Goal: Information Seeking & Learning: Learn about a topic

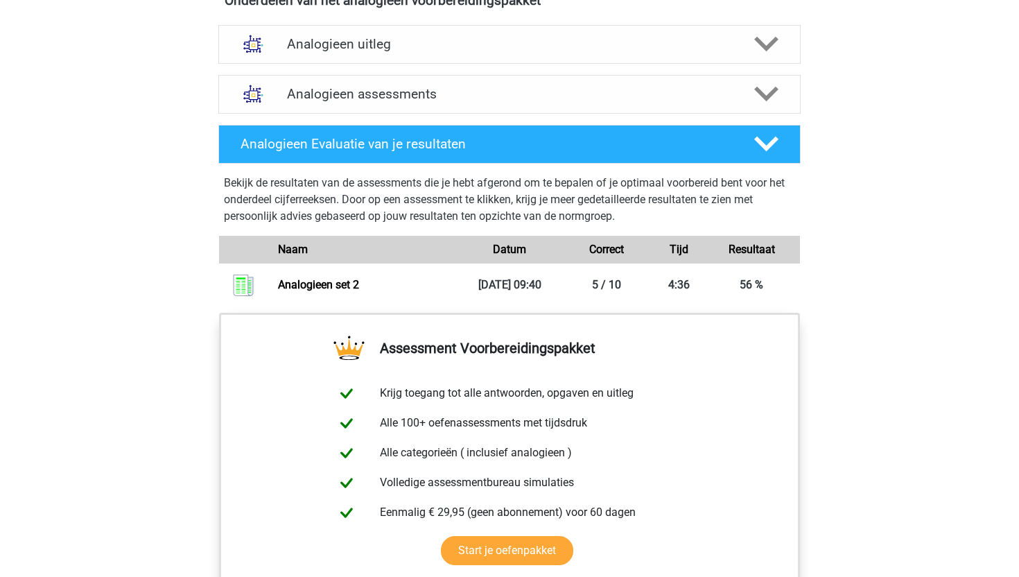
scroll to position [814, 0]
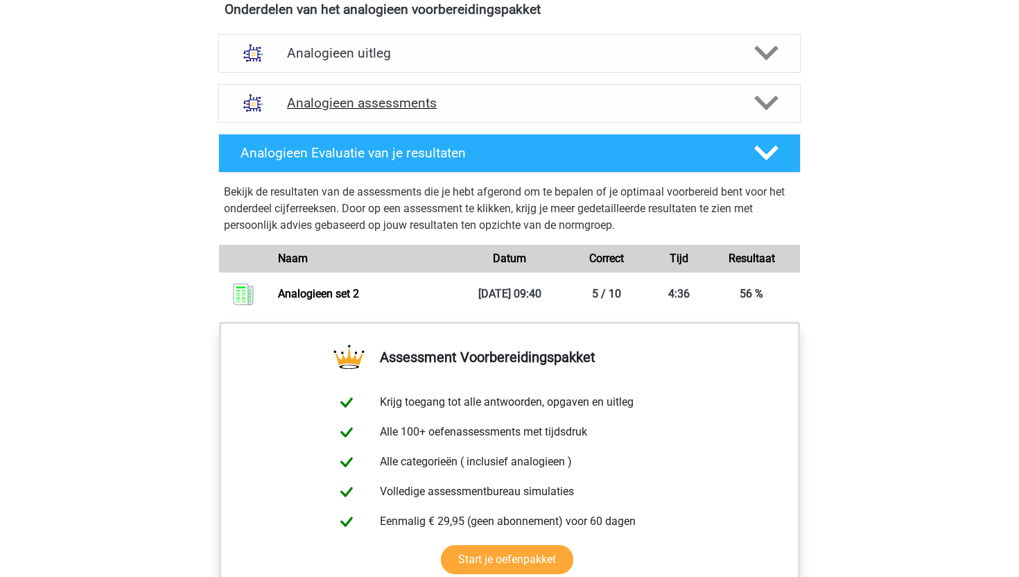
click at [459, 102] on h4 "Analogieen assessments" at bounding box center [509, 103] width 445 height 16
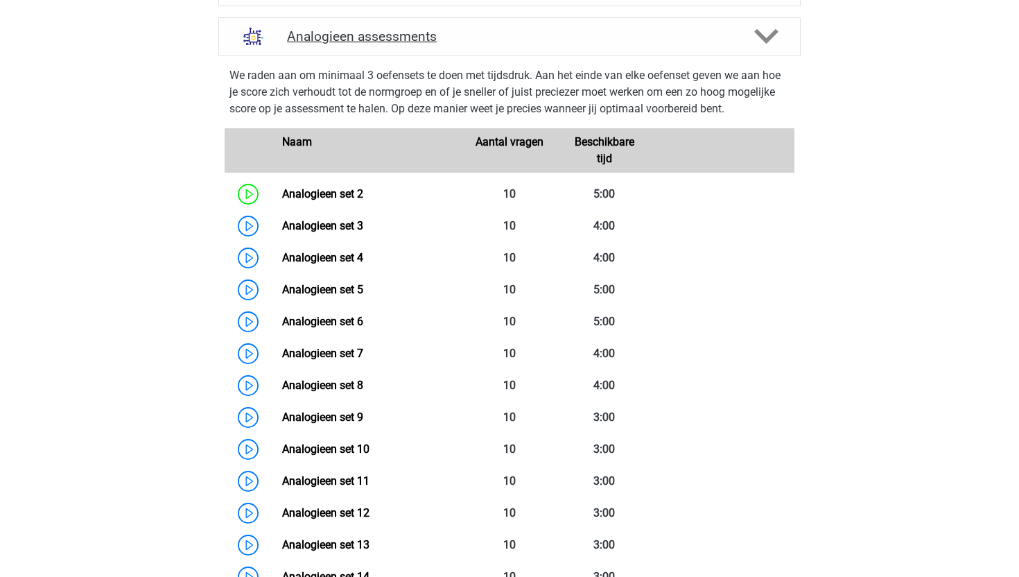
scroll to position [892, 0]
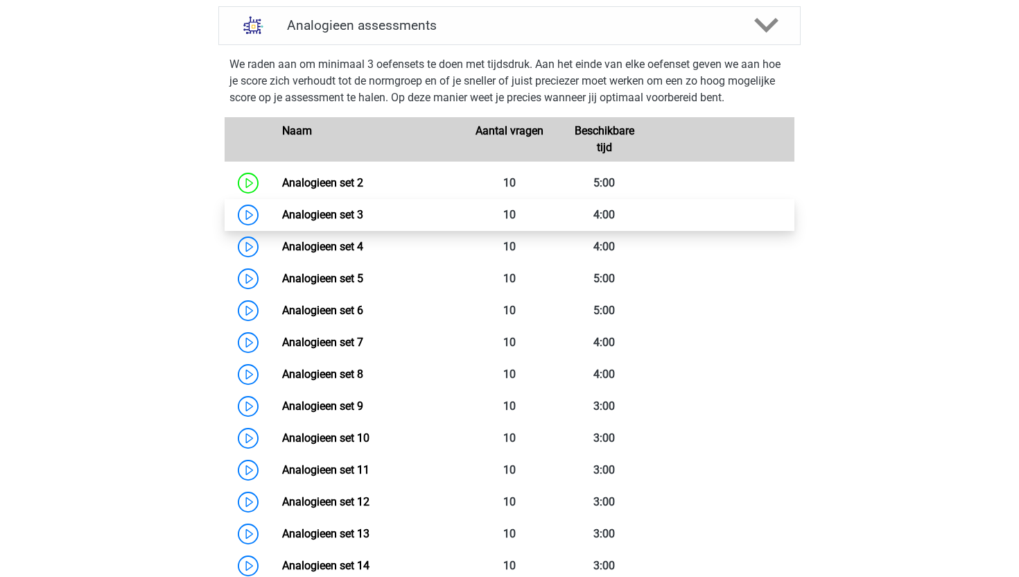
click at [292, 218] on link "Analogieen set 3" at bounding box center [322, 214] width 81 height 13
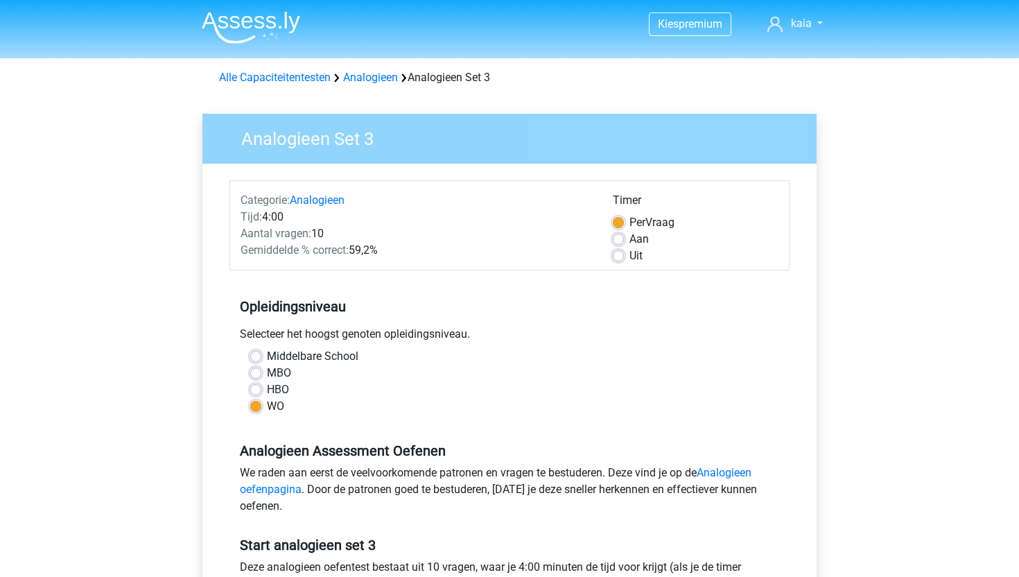
click at [629, 242] on label "Aan" at bounding box center [638, 239] width 19 height 17
click at [622, 242] on input "Aan" at bounding box center [618, 238] width 11 height 14
radio input "true"
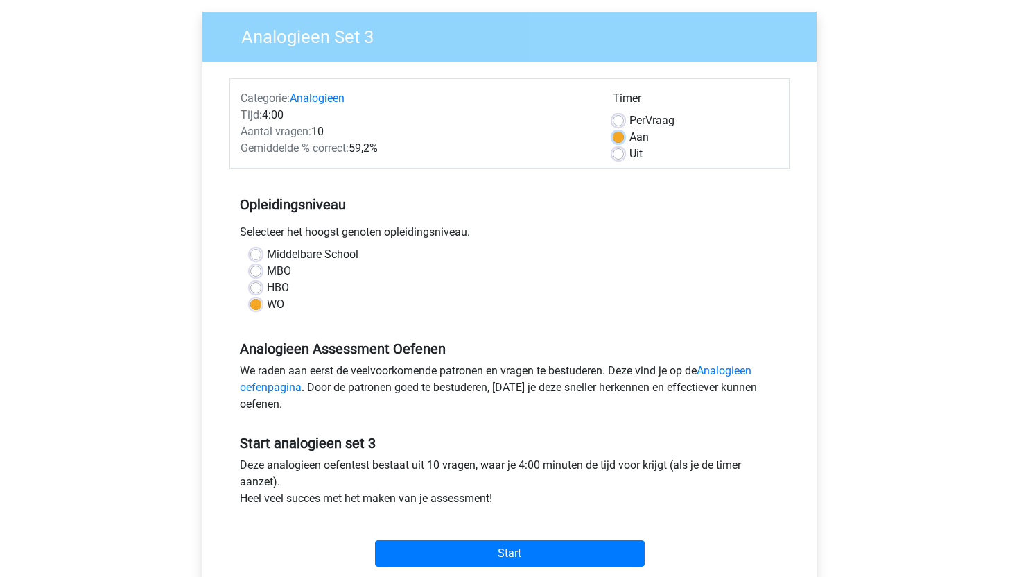
scroll to position [103, 0]
click at [633, 117] on span "Per" at bounding box center [637, 119] width 16 height 13
click at [624, 117] on input "Per Vraag" at bounding box center [618, 119] width 11 height 14
radio input "true"
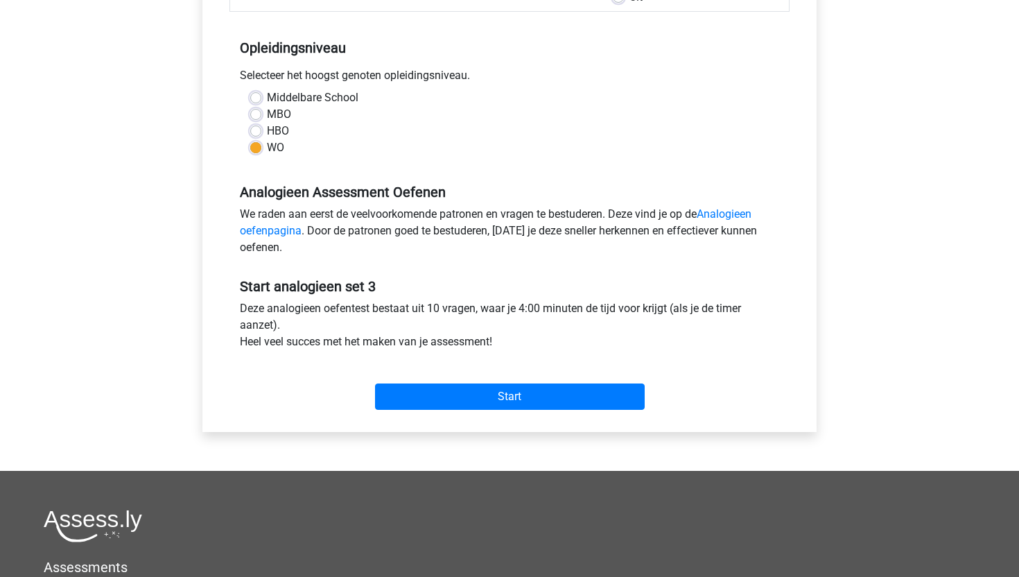
scroll to position [281, 0]
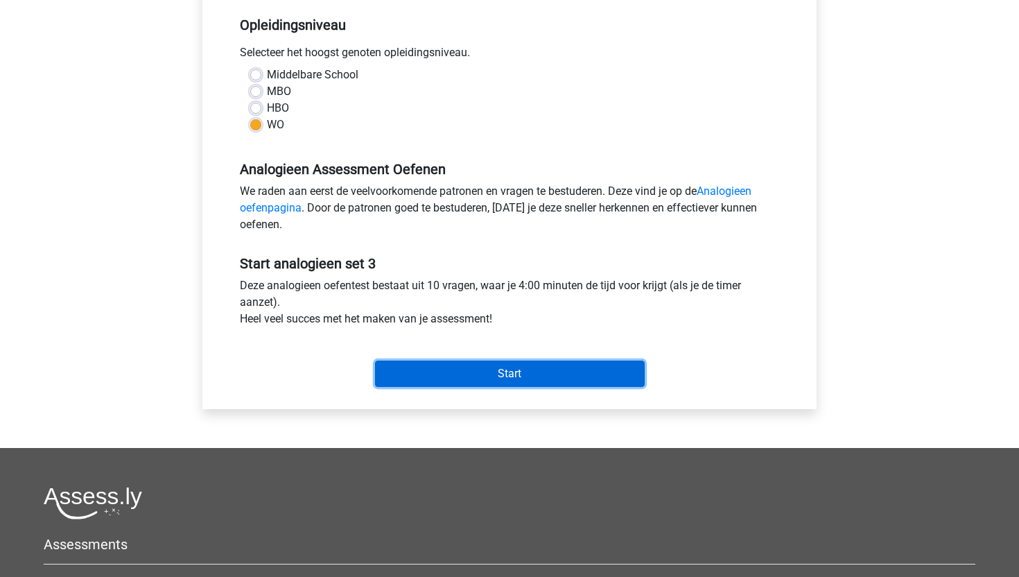
click at [434, 366] on input "Start" at bounding box center [510, 373] width 270 height 26
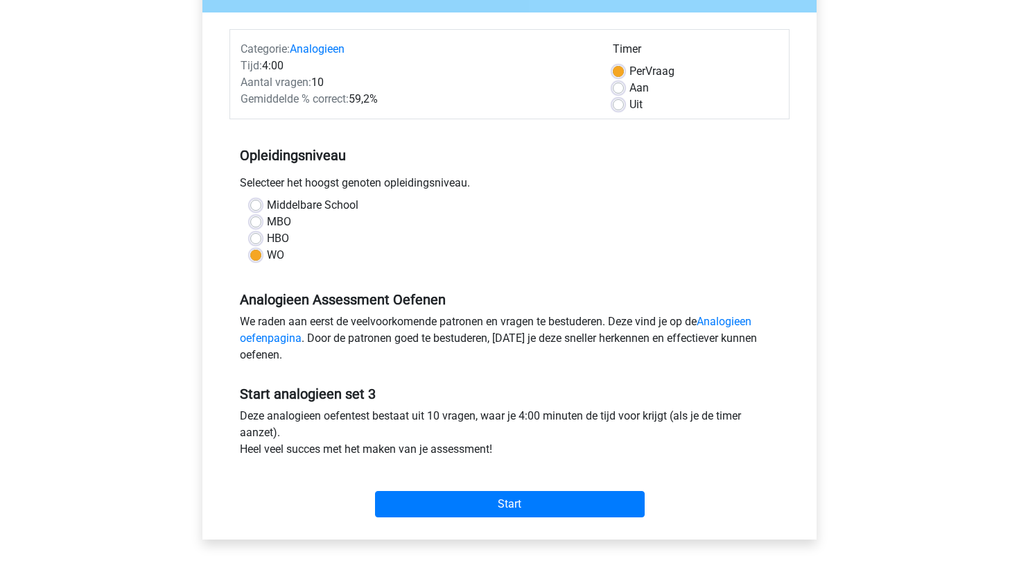
scroll to position [184, 0]
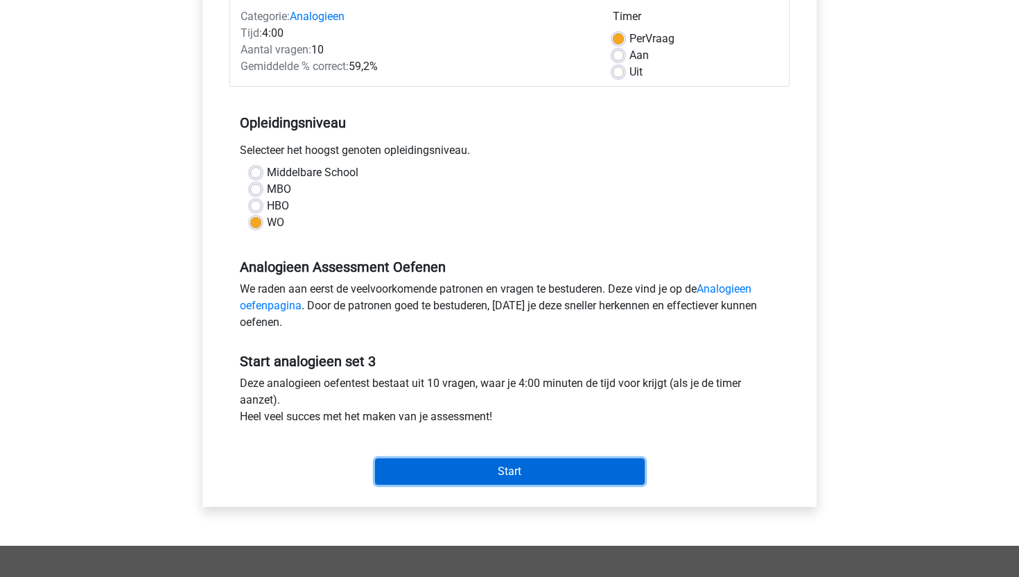
click at [516, 473] on input "Start" at bounding box center [510, 471] width 270 height 26
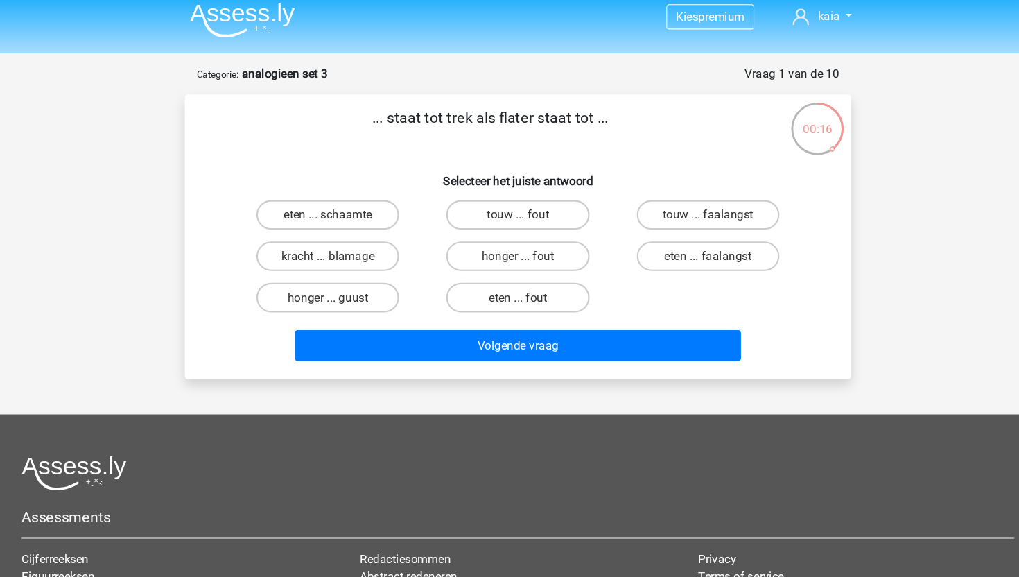
click at [336, 289] on input "honger ... guust" at bounding box center [335, 292] width 9 height 9
radio input "true"
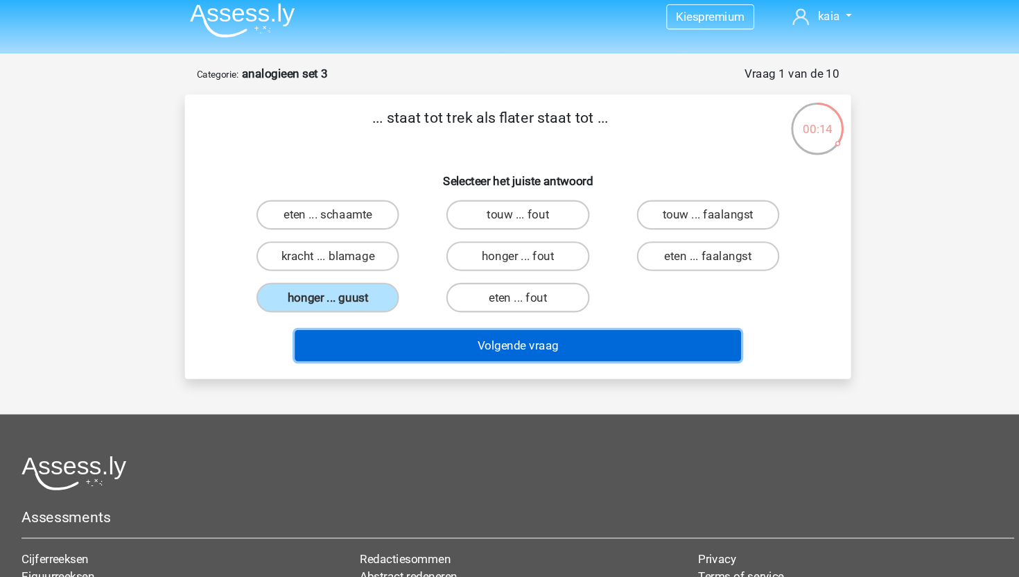
click at [359, 326] on button "Volgende vraag" at bounding box center [509, 332] width 419 height 29
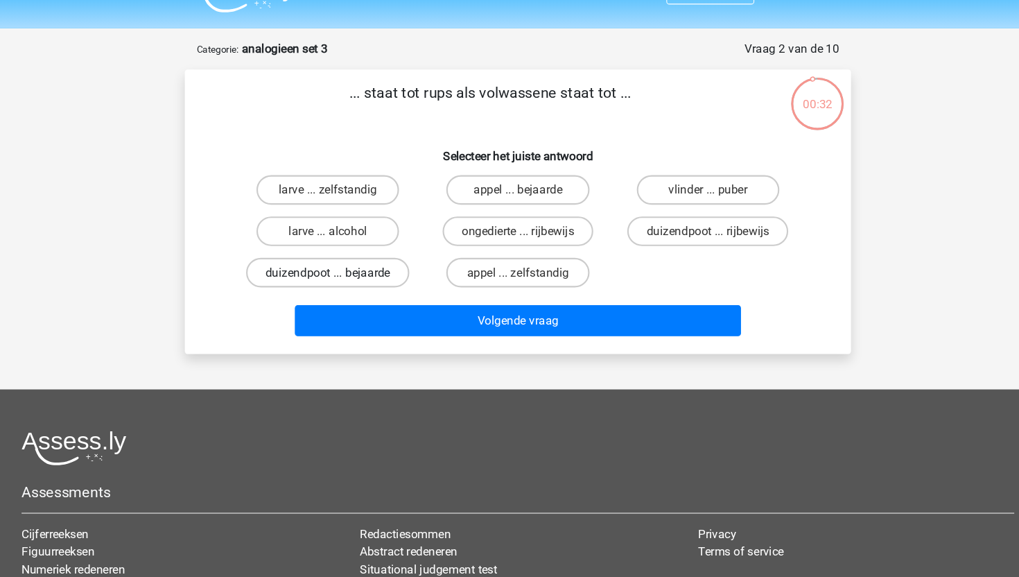
scroll to position [24, 0]
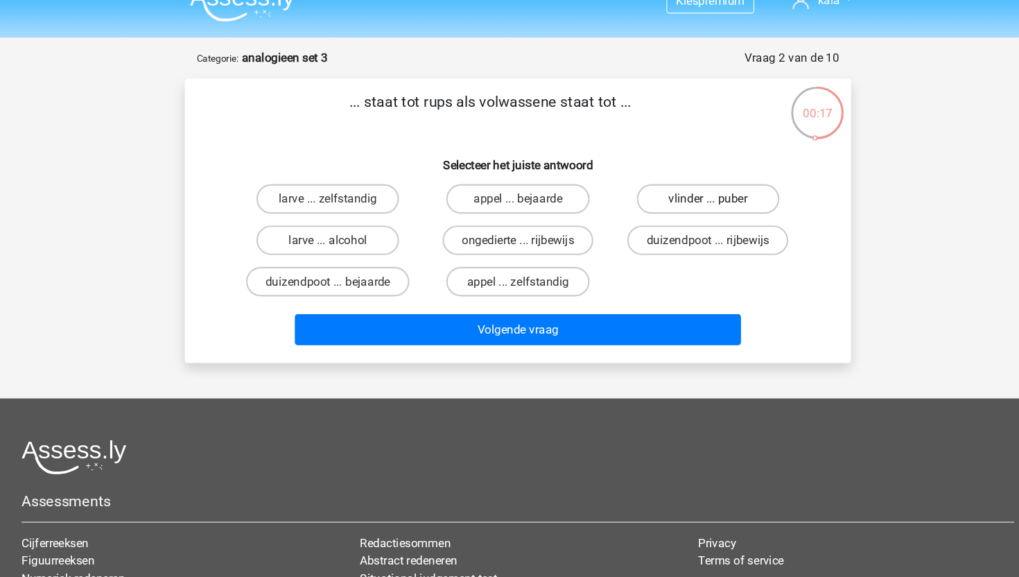
click at [698, 188] on label "vlinder ... puber" at bounding box center [688, 187] width 134 height 28
click at [696, 188] on input "vlinder ... puber" at bounding box center [691, 190] width 9 height 9
radio input "true"
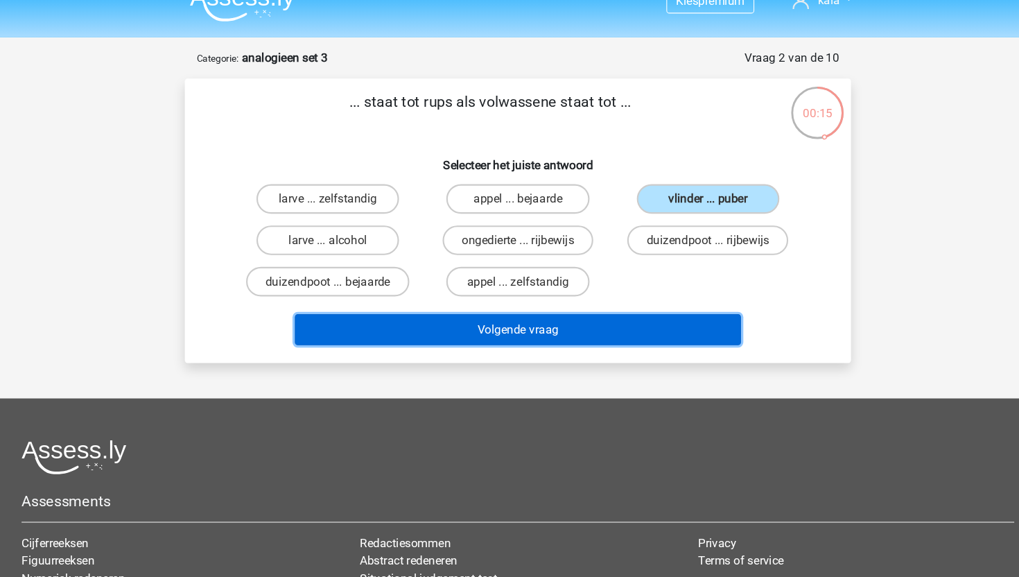
click at [616, 304] on button "Volgende vraag" at bounding box center [509, 308] width 419 height 29
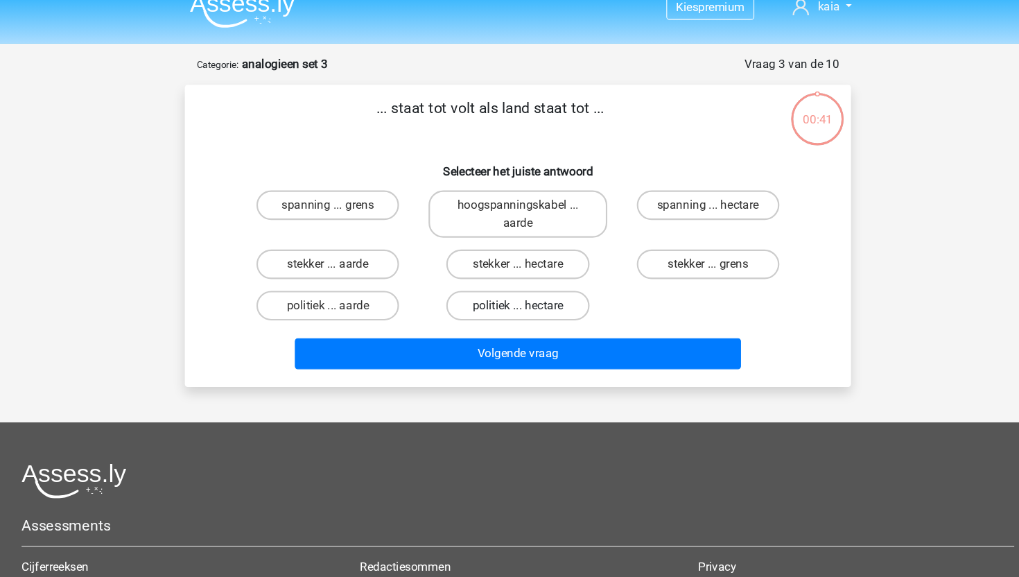
scroll to position [17, 0]
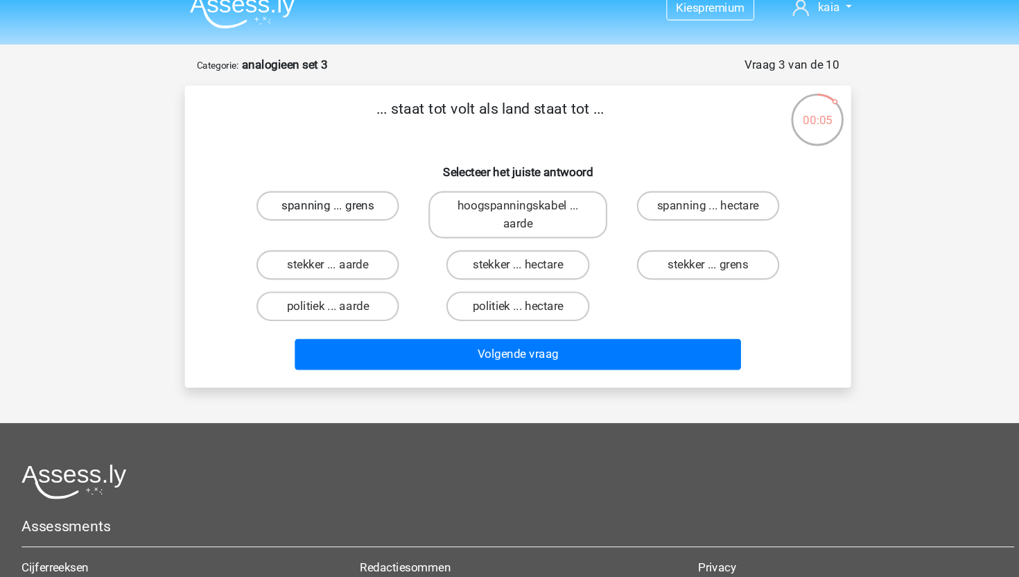
click at [329, 195] on label "spanning ... grens" at bounding box center [331, 193] width 134 height 28
click at [331, 195] on input "spanning ... grens" at bounding box center [335, 197] width 9 height 9
radio input "true"
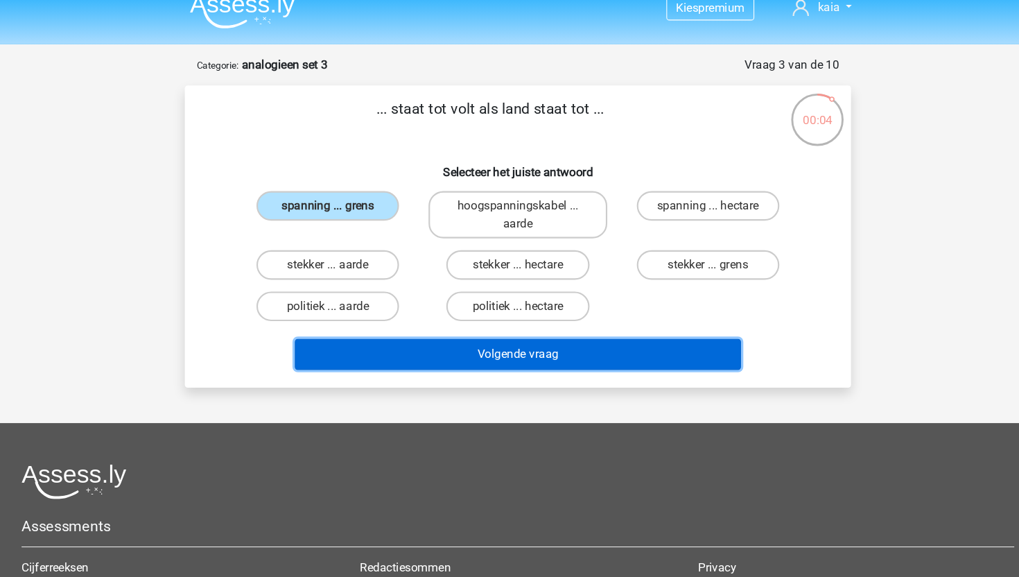
click at [415, 340] on button "Volgende vraag" at bounding box center [509, 332] width 419 height 29
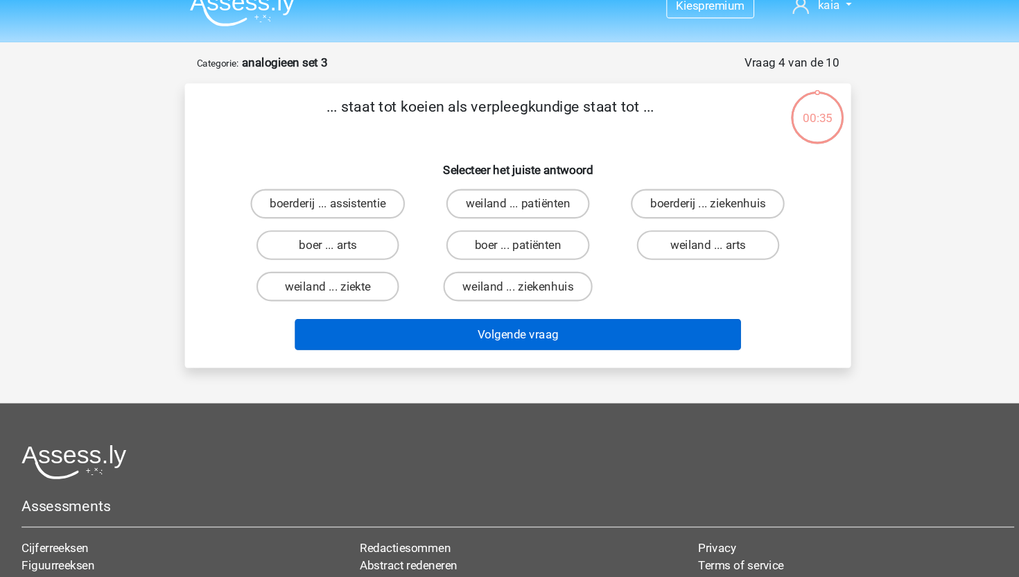
scroll to position [0, 0]
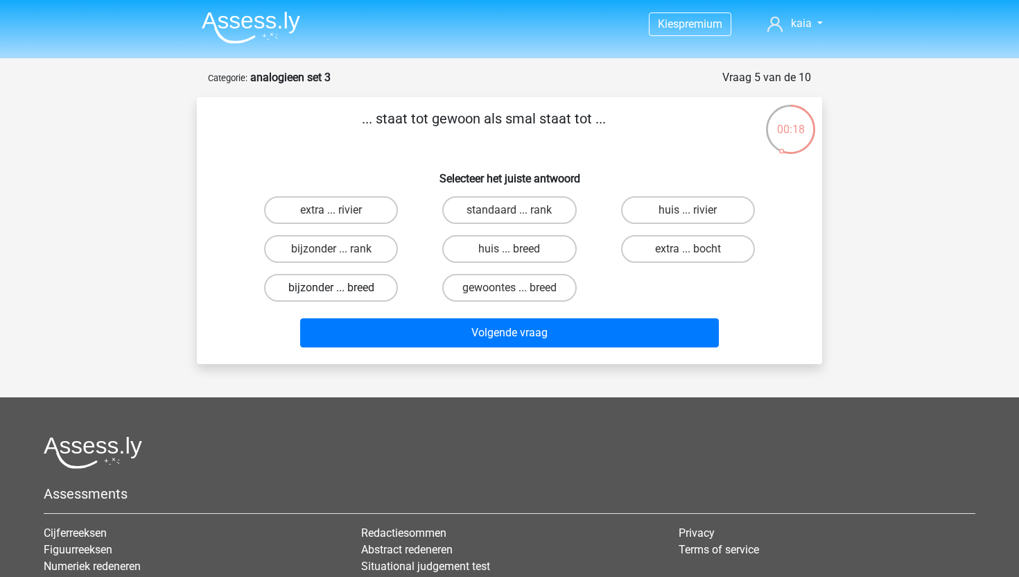
click at [359, 286] on label "bijzonder ... breed" at bounding box center [331, 288] width 134 height 28
click at [340, 288] on input "bijzonder ... breed" at bounding box center [335, 292] width 9 height 9
radio input "true"
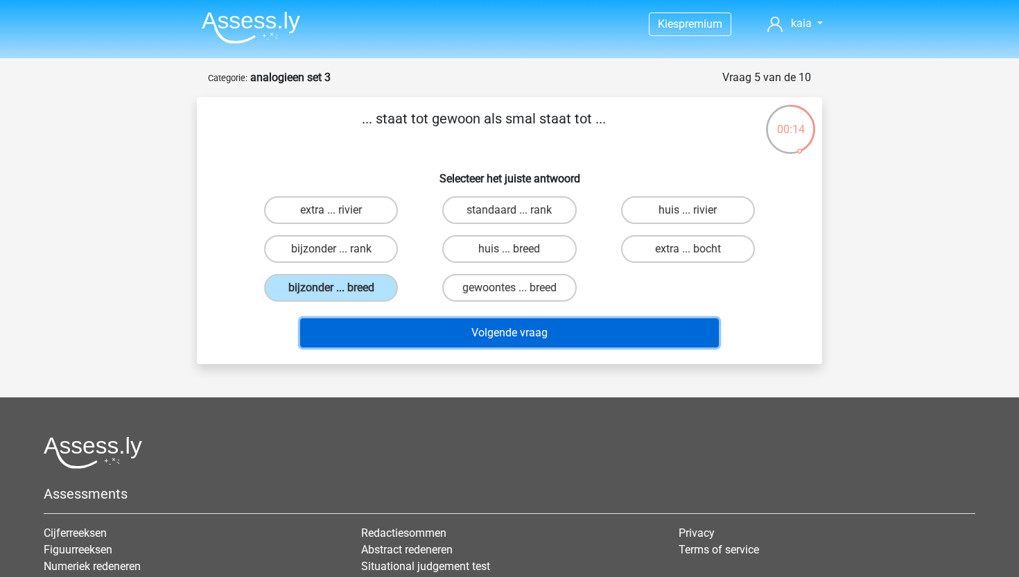
click at [430, 335] on button "Volgende vraag" at bounding box center [509, 332] width 419 height 29
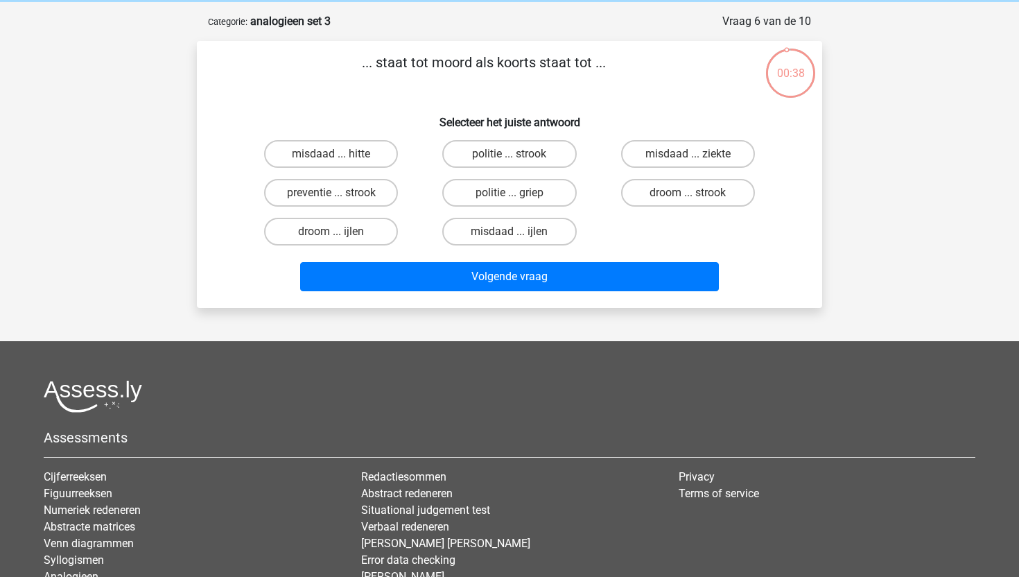
scroll to position [52, 0]
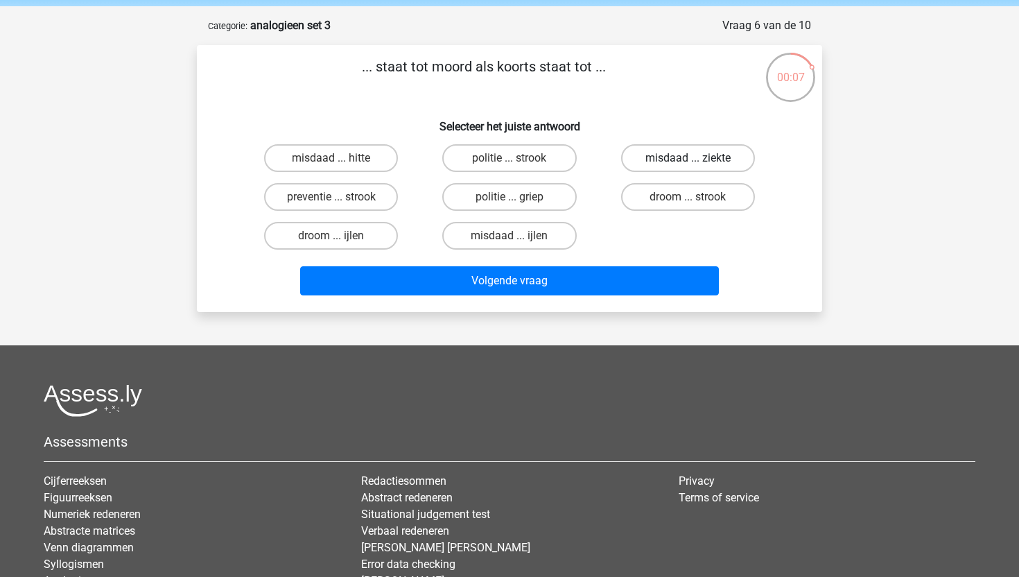
click at [681, 161] on label "misdaad ... ziekte" at bounding box center [688, 158] width 134 height 28
click at [687, 161] on input "misdaad ... ziekte" at bounding box center [691, 162] width 9 height 9
radio input "true"
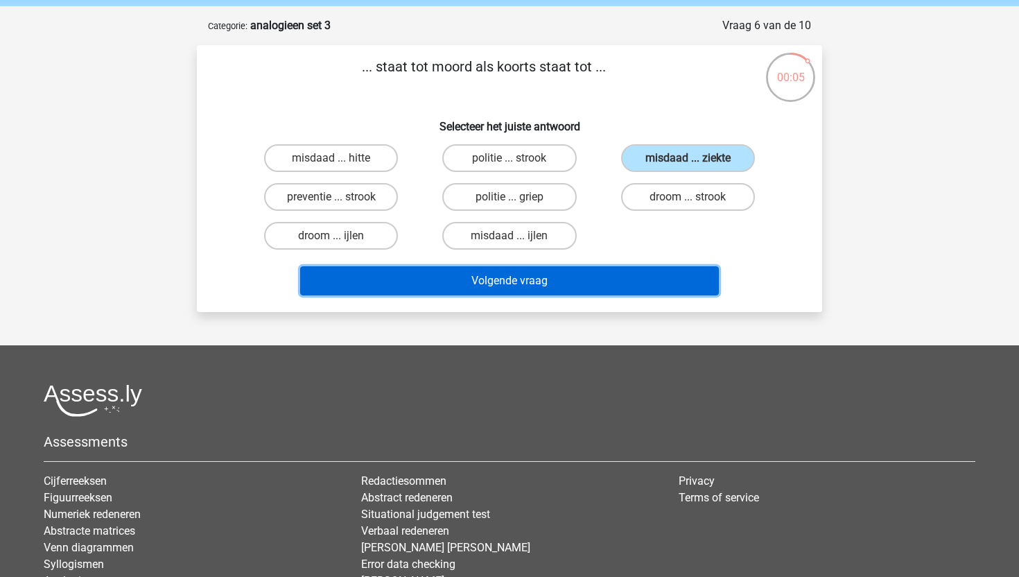
click at [576, 294] on button "Volgende vraag" at bounding box center [509, 280] width 419 height 29
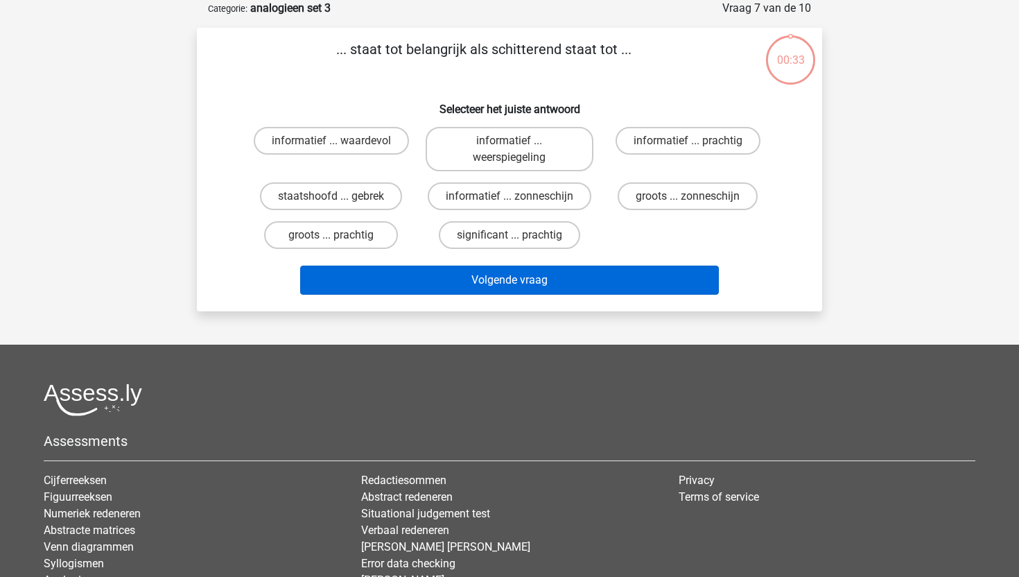
scroll to position [23, 0]
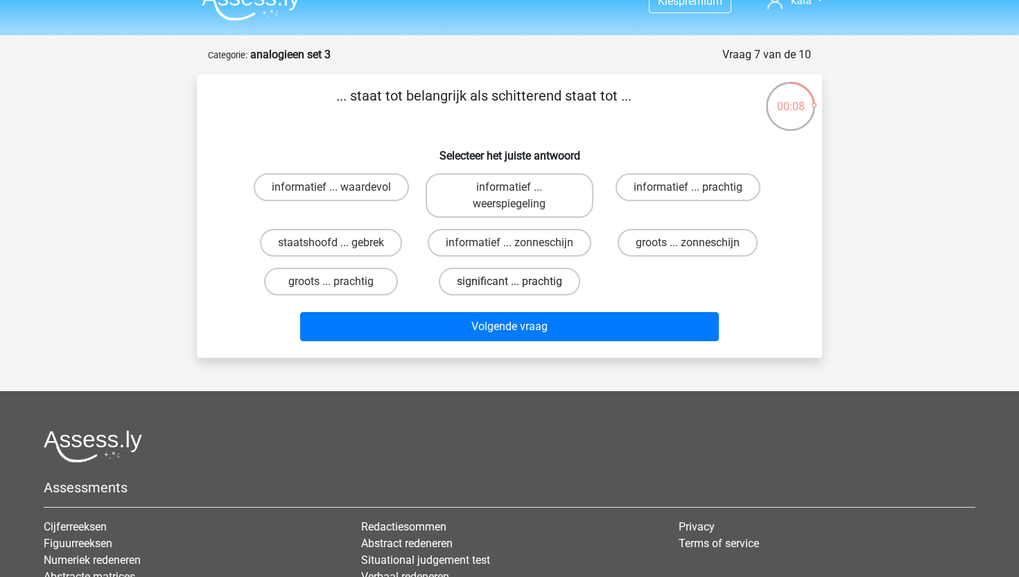
click at [481, 288] on label "significant ... prachtig" at bounding box center [509, 281] width 141 height 28
click at [509, 288] on input "significant ... prachtig" at bounding box center [513, 285] width 9 height 9
radio input "true"
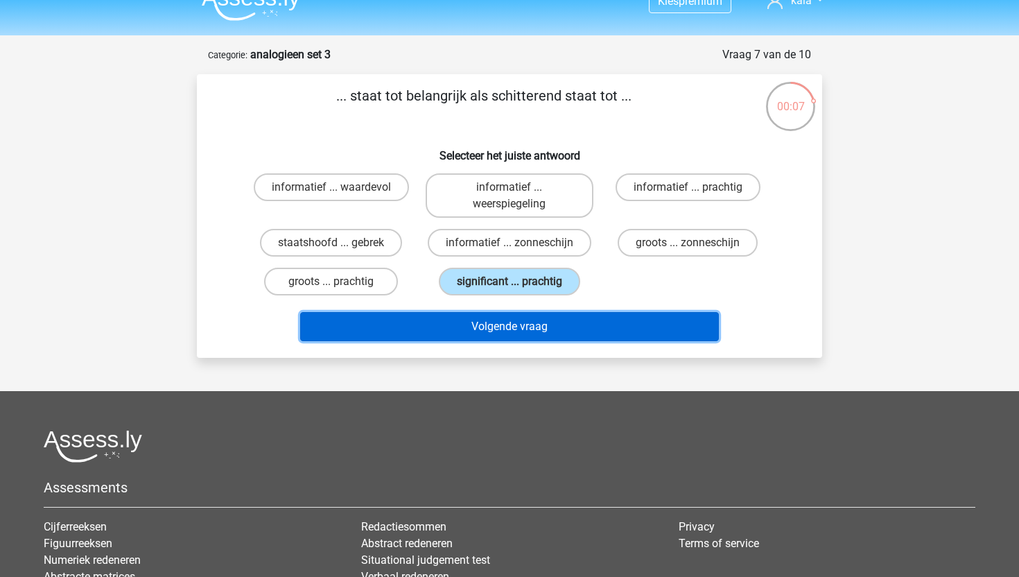
click at [475, 332] on button "Volgende vraag" at bounding box center [509, 326] width 419 height 29
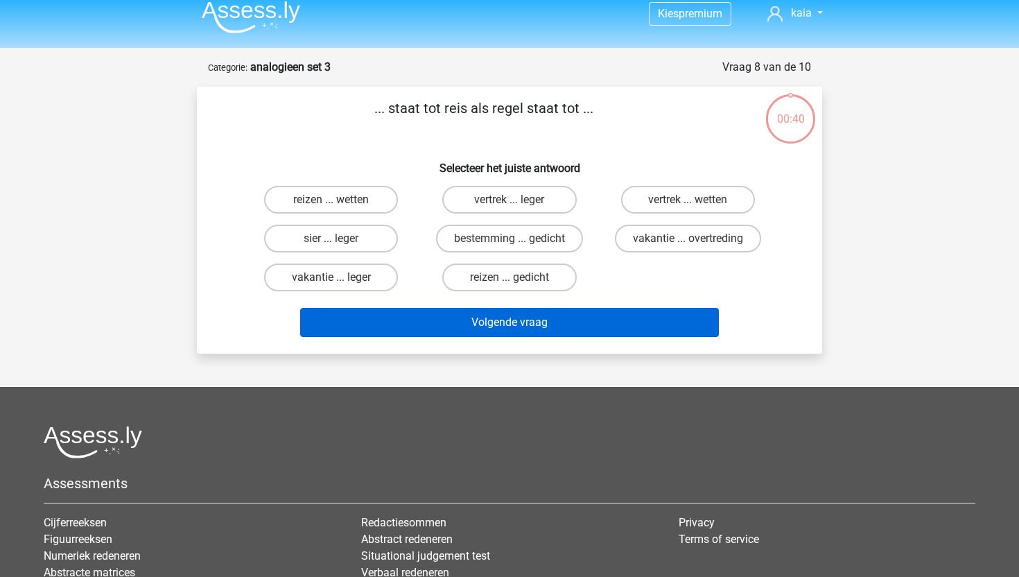
scroll to position [0, 0]
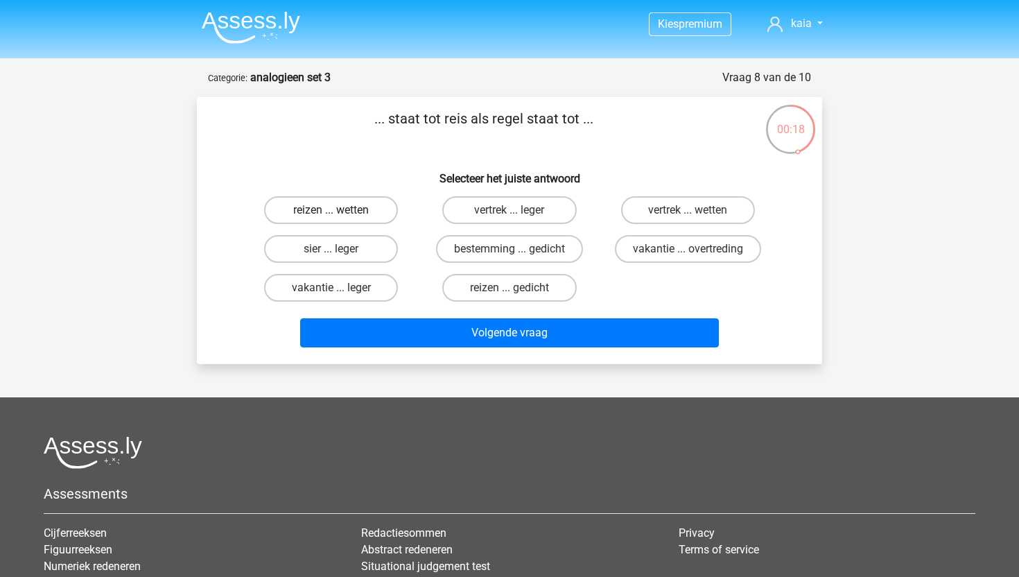
click at [344, 206] on label "reizen ... wetten" at bounding box center [331, 210] width 134 height 28
click at [340, 210] on input "reizen ... wetten" at bounding box center [335, 214] width 9 height 9
radio input "true"
click at [547, 288] on label "reizen ... gedicht" at bounding box center [509, 288] width 134 height 28
click at [518, 288] on input "reizen ... gedicht" at bounding box center [513, 292] width 9 height 9
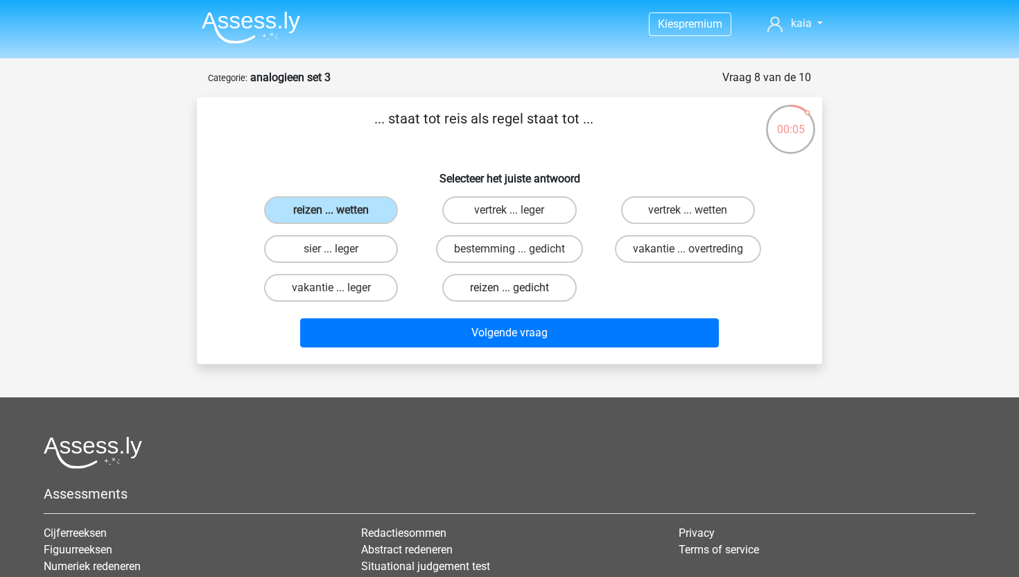
radio input "true"
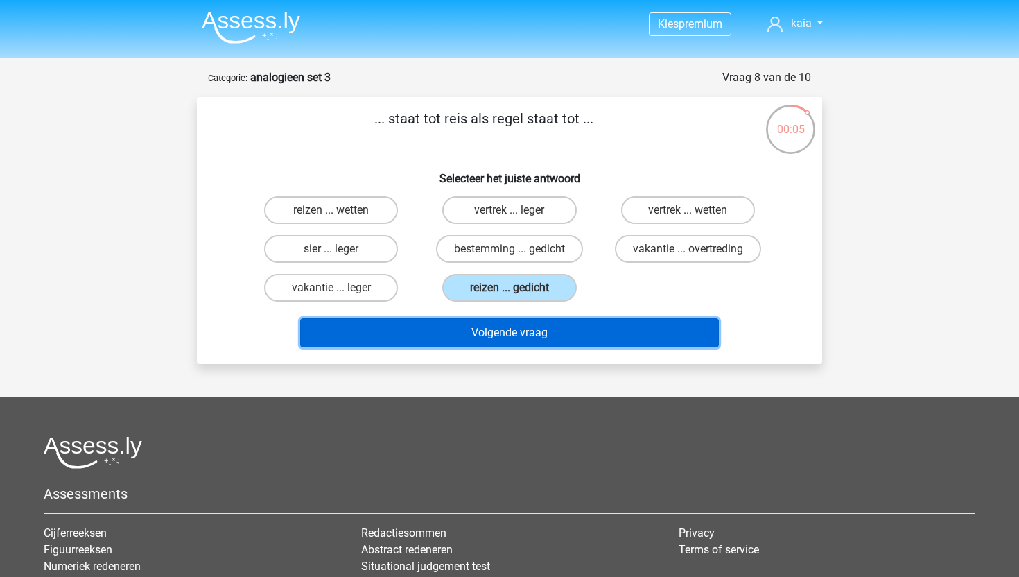
click at [543, 328] on button "Volgende vraag" at bounding box center [509, 332] width 419 height 29
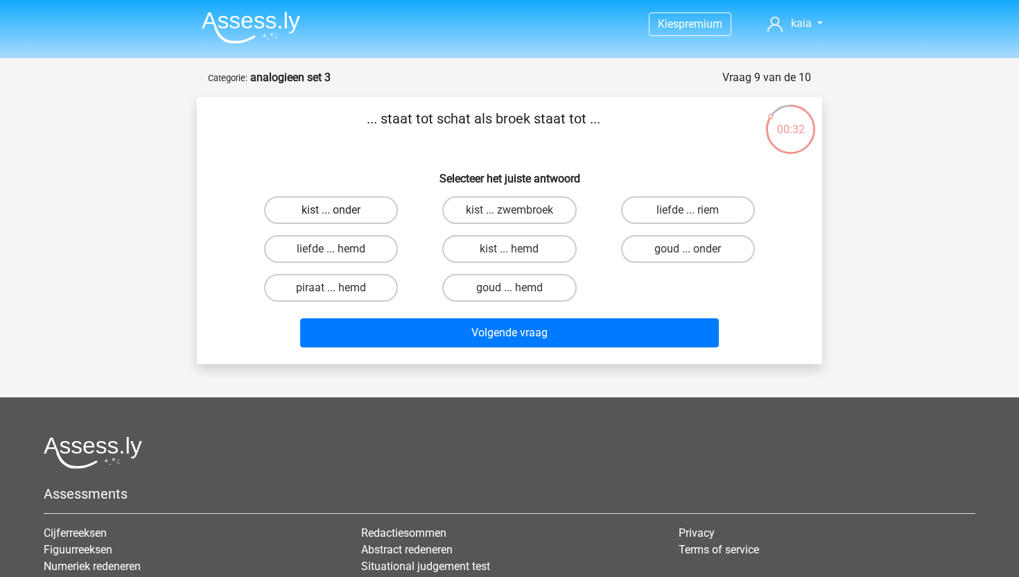
click at [356, 211] on label "kist ... onder" at bounding box center [331, 210] width 134 height 28
click at [340, 211] on input "kist ... onder" at bounding box center [335, 214] width 9 height 9
radio input "true"
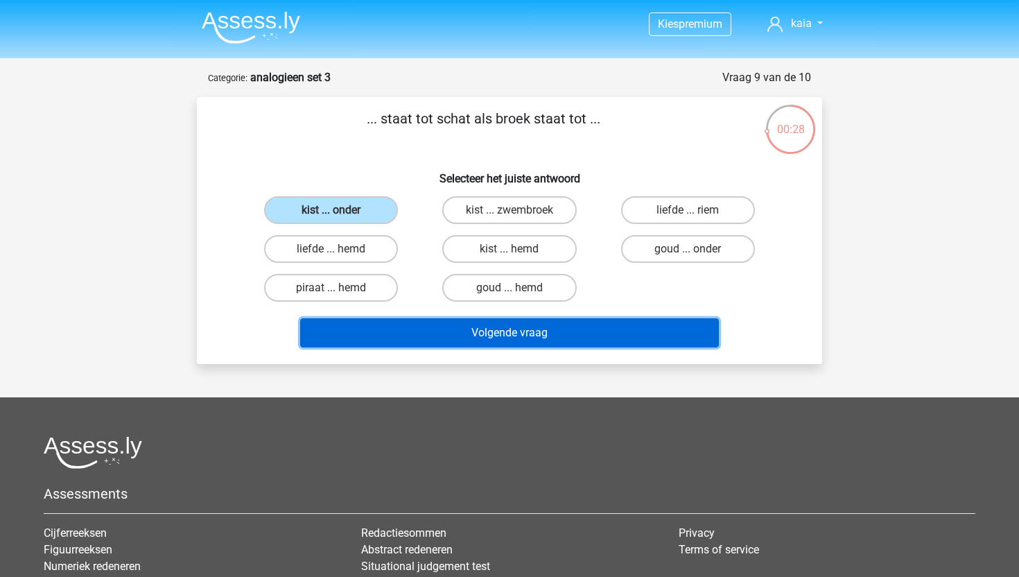
click at [410, 342] on button "Volgende vraag" at bounding box center [509, 332] width 419 height 29
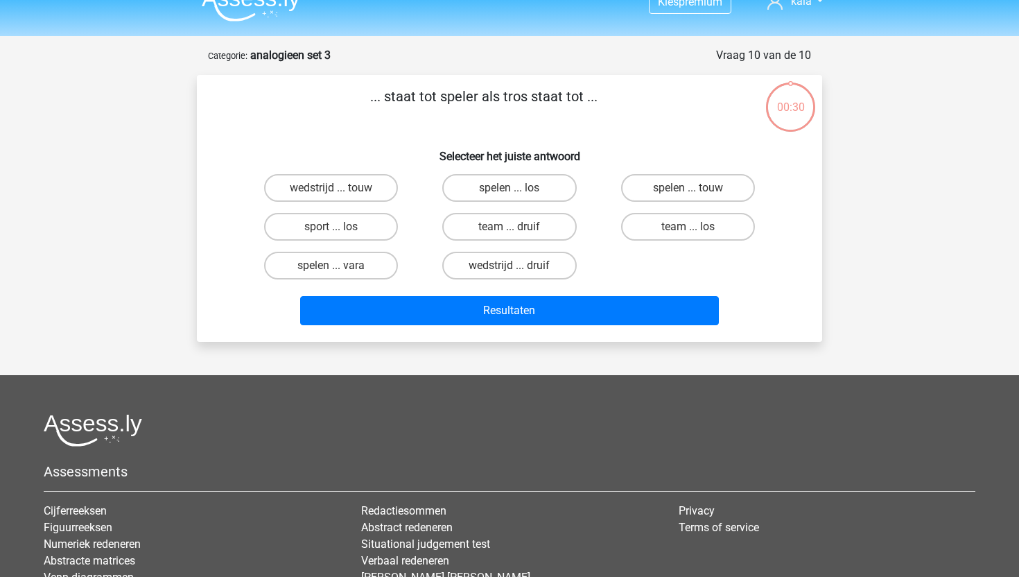
scroll to position [21, 0]
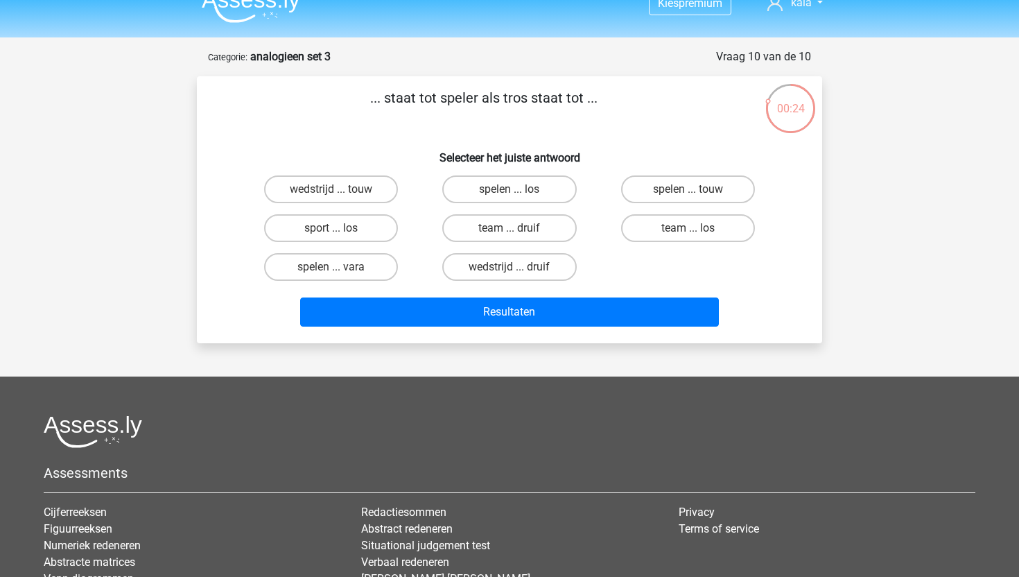
click at [336, 194] on input "wedstrijd ... touw" at bounding box center [335, 193] width 9 height 9
radio input "true"
click at [648, 194] on label "spelen ... touw" at bounding box center [688, 189] width 134 height 28
click at [687, 194] on input "spelen ... touw" at bounding box center [691, 193] width 9 height 9
radio input "true"
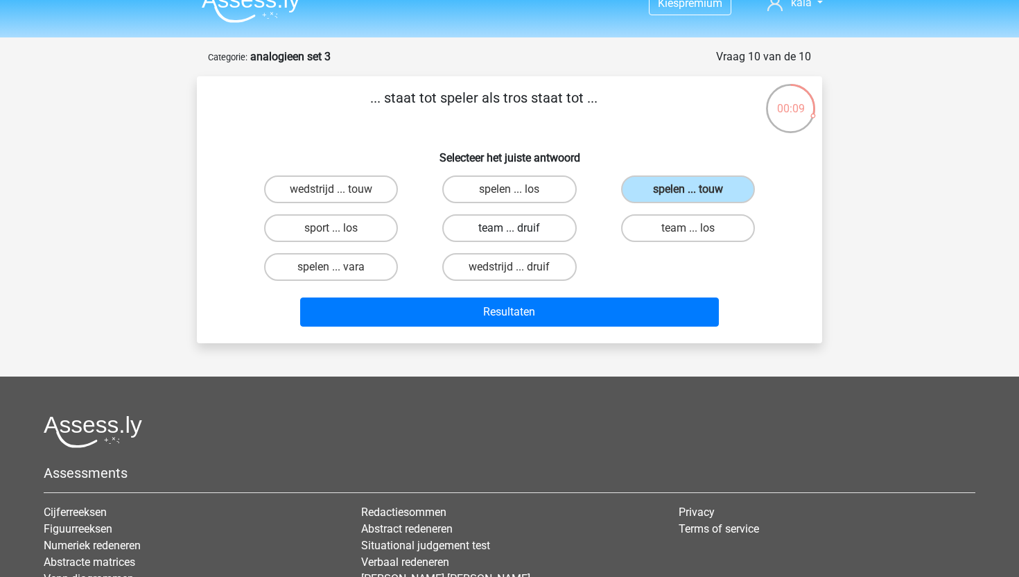
click at [543, 229] on label "team ... druif" at bounding box center [509, 228] width 134 height 28
click at [518, 229] on input "team ... druif" at bounding box center [513, 232] width 9 height 9
radio input "true"
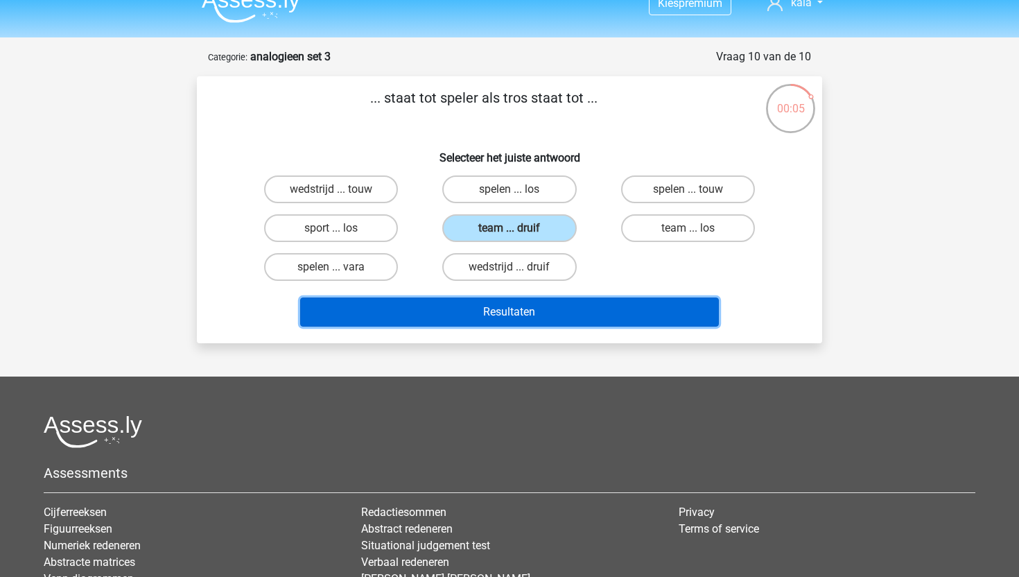
click at [503, 315] on button "Resultaten" at bounding box center [509, 311] width 419 height 29
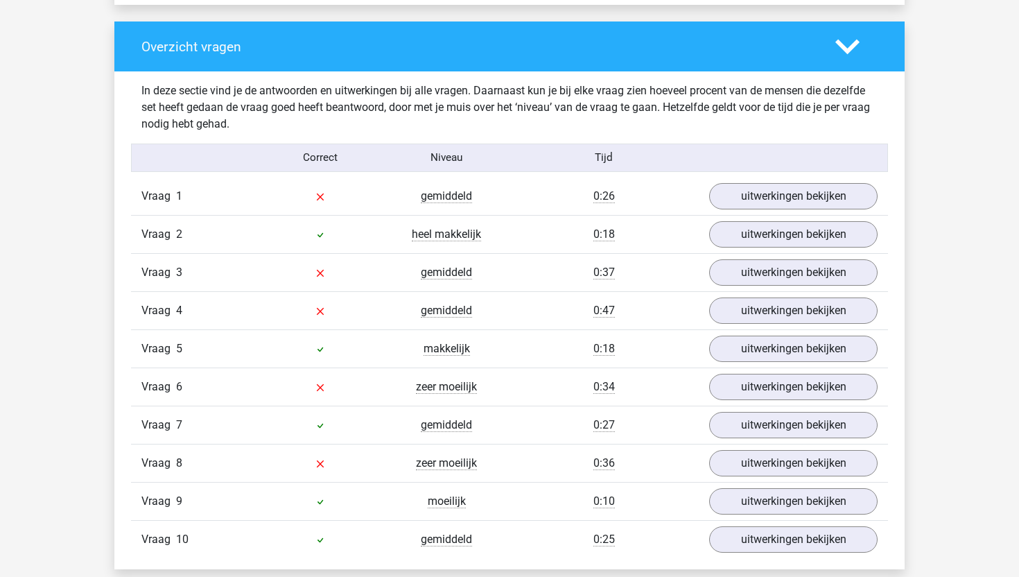
scroll to position [1021, 0]
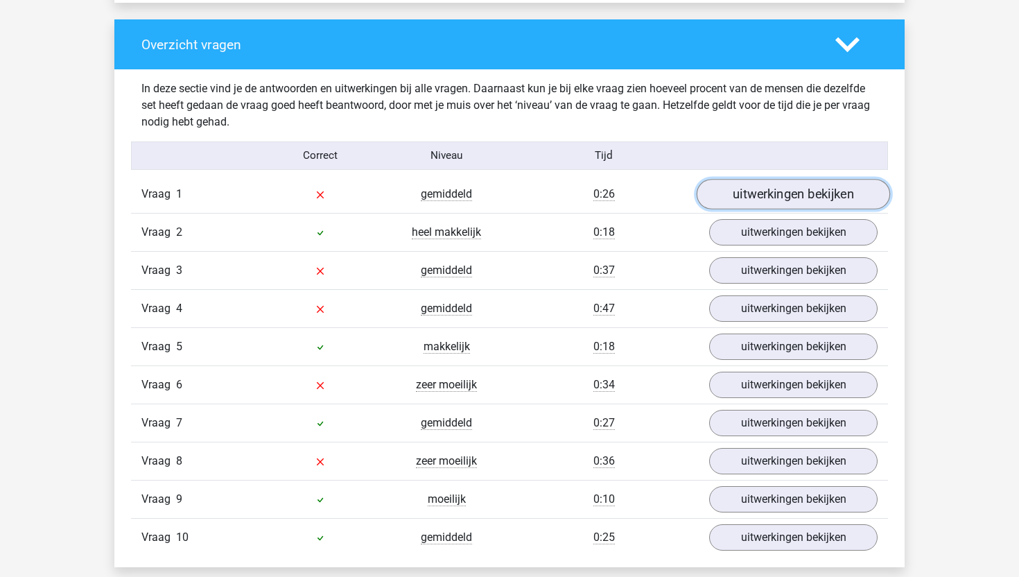
click at [791, 205] on link "uitwerkingen bekijken" at bounding box center [792, 194] width 193 height 30
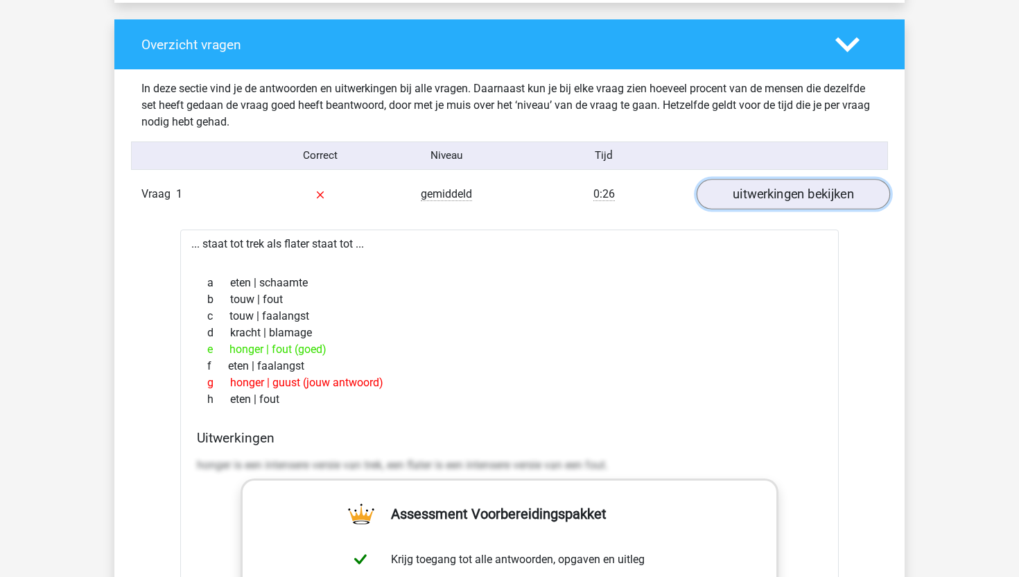
click at [791, 205] on link "uitwerkingen bekijken" at bounding box center [792, 194] width 193 height 30
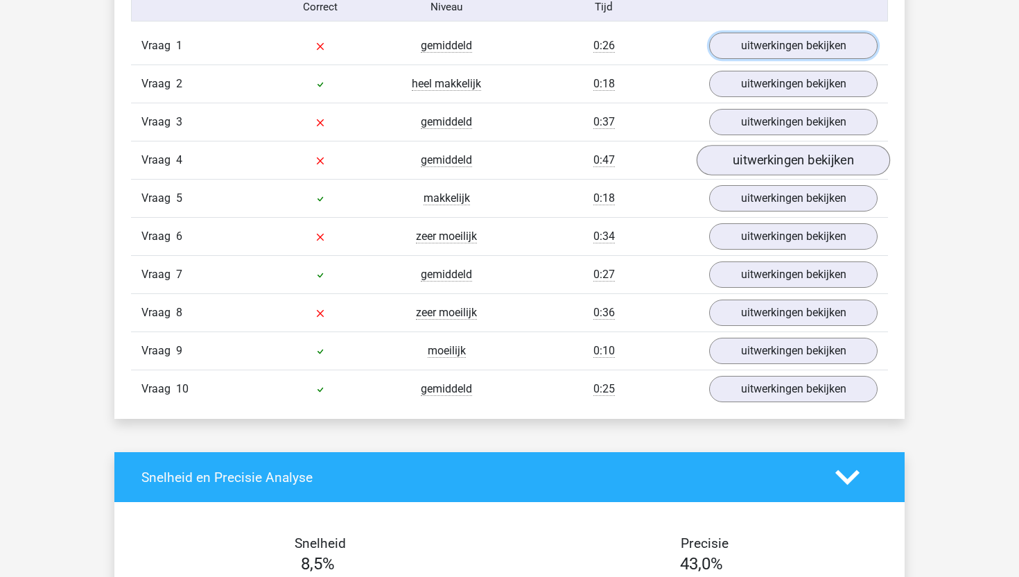
scroll to position [1170, 0]
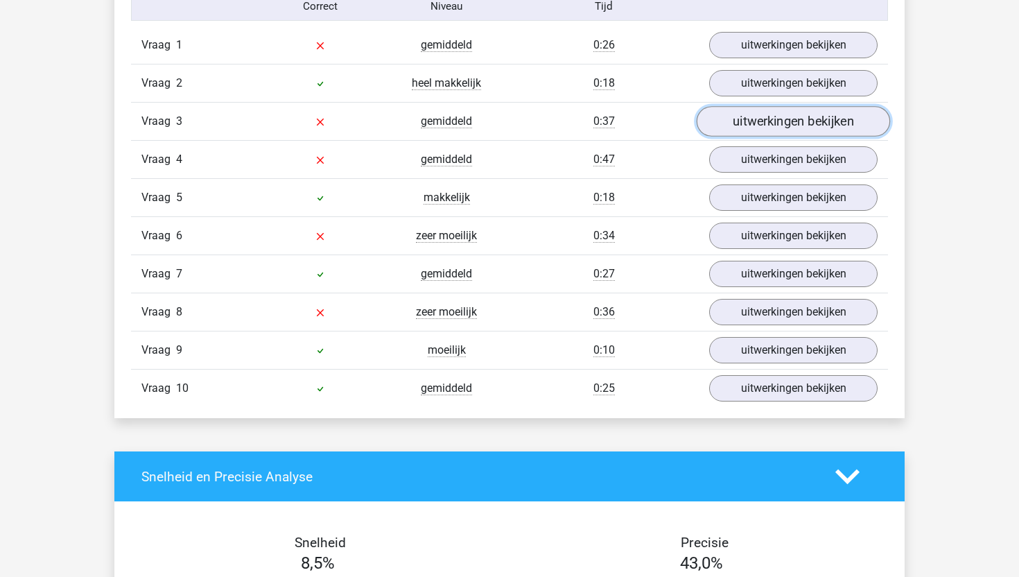
click at [803, 128] on link "uitwerkingen bekijken" at bounding box center [792, 121] width 193 height 30
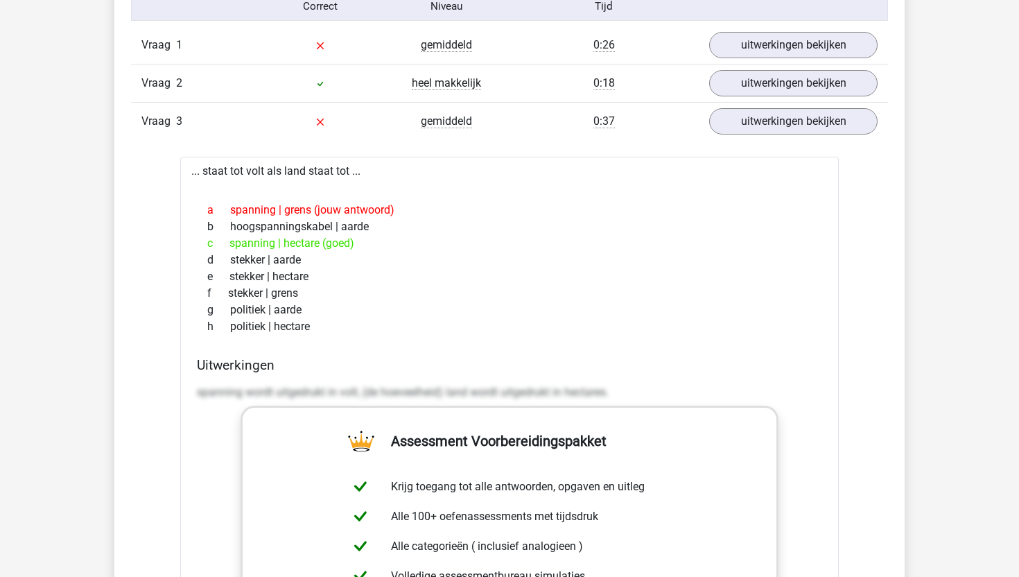
drag, startPoint x: 273, startPoint y: 240, endPoint x: 333, endPoint y: 240, distance: 59.6
click at [322, 240] on div "c spanning | hectare (goed)" at bounding box center [509, 243] width 625 height 17
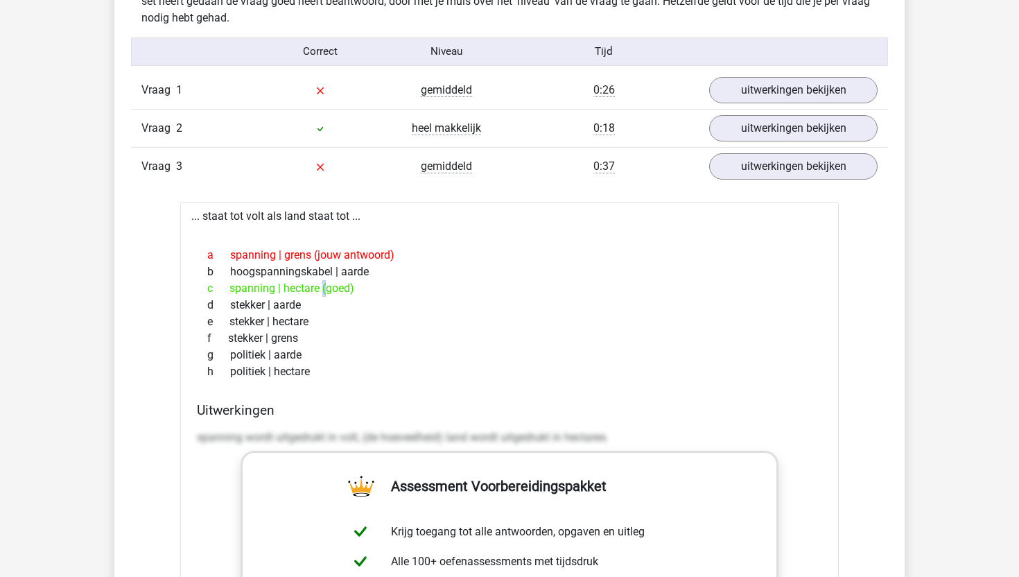
scroll to position [1105, 0]
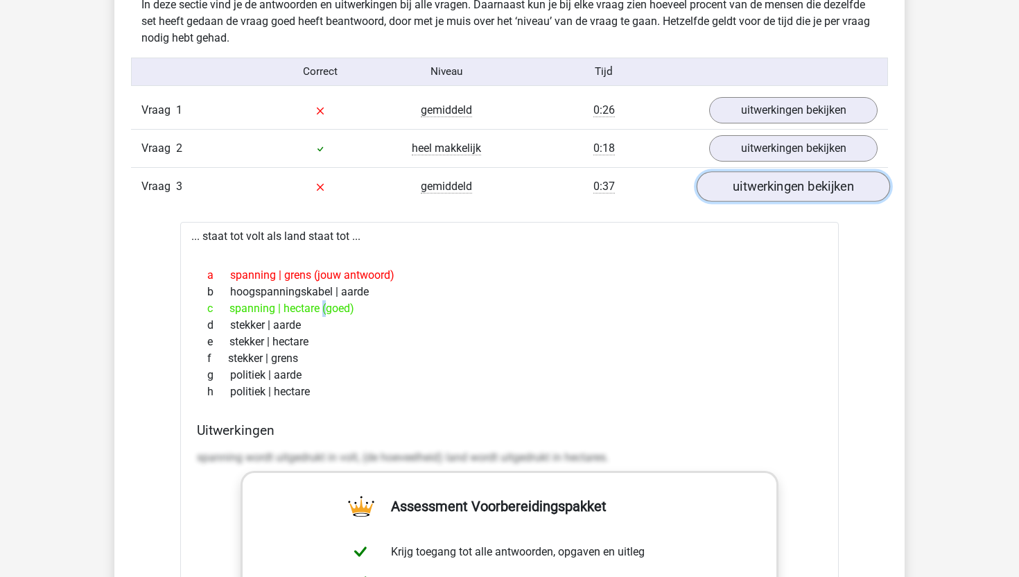
click at [805, 188] on link "uitwerkingen bekijken" at bounding box center [792, 186] width 193 height 30
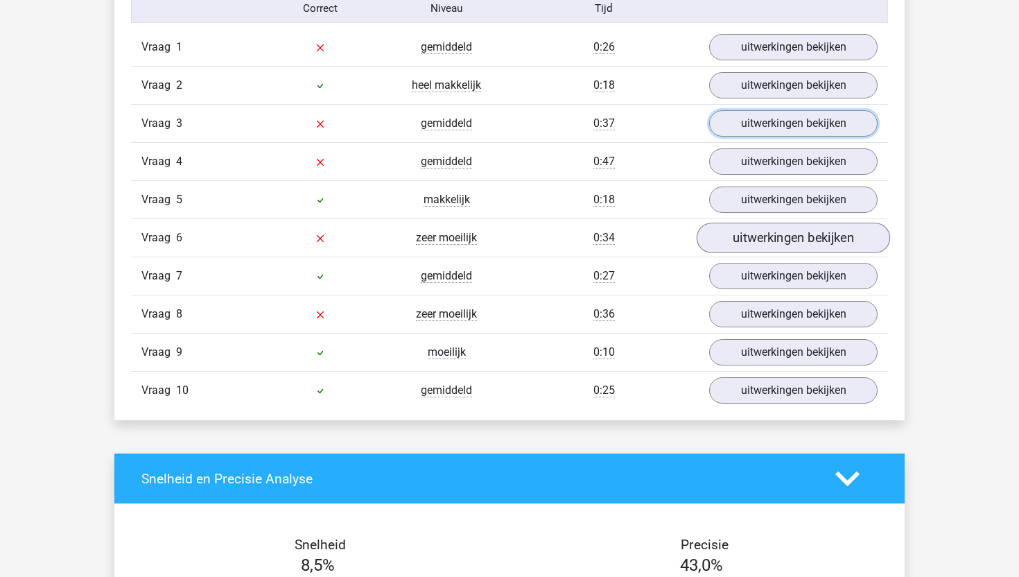
scroll to position [1179, 0]
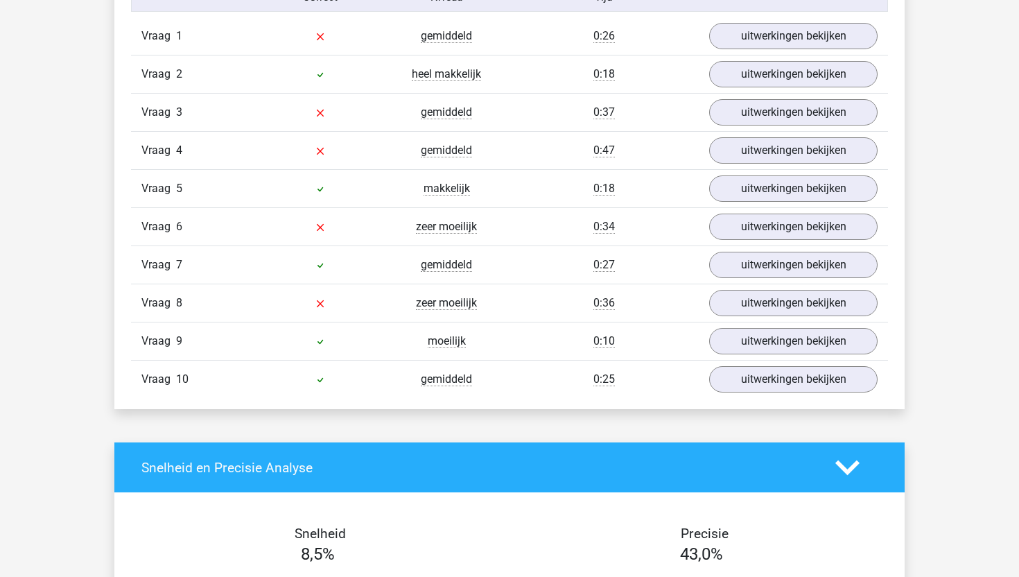
click at [785, 164] on div "Vraag 4 gemiddeld 0:47 uitwerkingen bekijken" at bounding box center [509, 150] width 757 height 38
click at [783, 155] on link "uitwerkingen bekijken" at bounding box center [792, 150] width 193 height 30
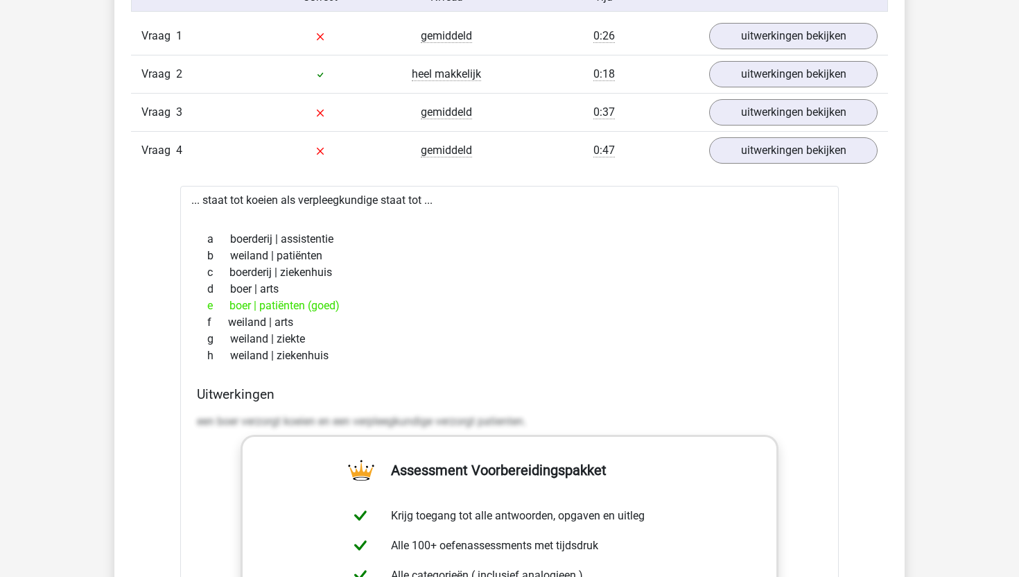
drag, startPoint x: 285, startPoint y: 309, endPoint x: 360, endPoint y: 309, distance: 74.1
click at [340, 309] on div "e boer | patiënten (goed)" at bounding box center [509, 305] width 625 height 17
click at [766, 157] on link "uitwerkingen bekijken" at bounding box center [792, 150] width 193 height 30
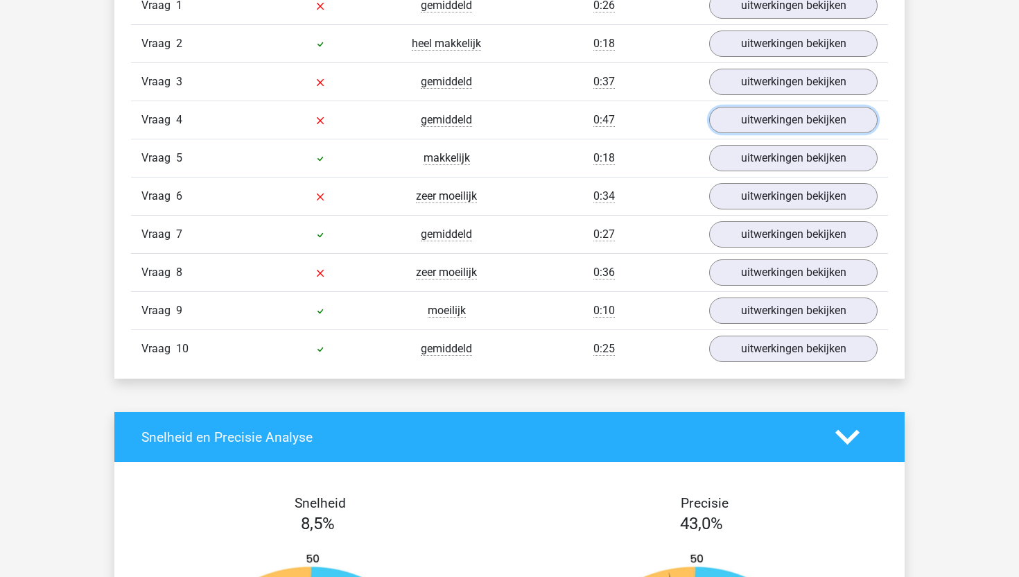
scroll to position [1224, 0]
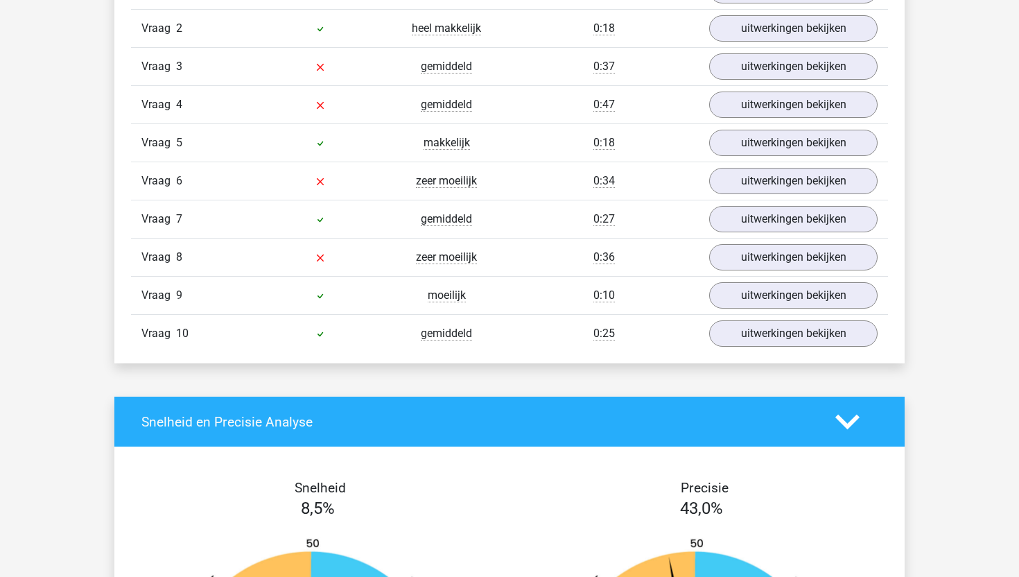
click at [786, 194] on div "uitwerkingen bekijken" at bounding box center [792, 181] width 189 height 26
click at [786, 188] on link "uitwerkingen bekijken" at bounding box center [792, 181] width 193 height 30
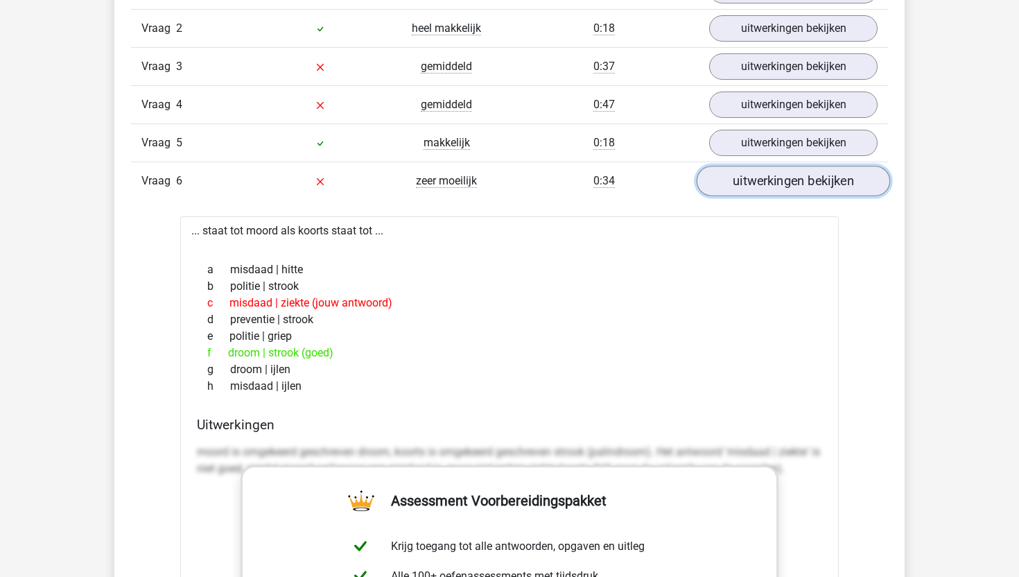
click at [786, 188] on link "uitwerkingen bekijken" at bounding box center [792, 181] width 193 height 30
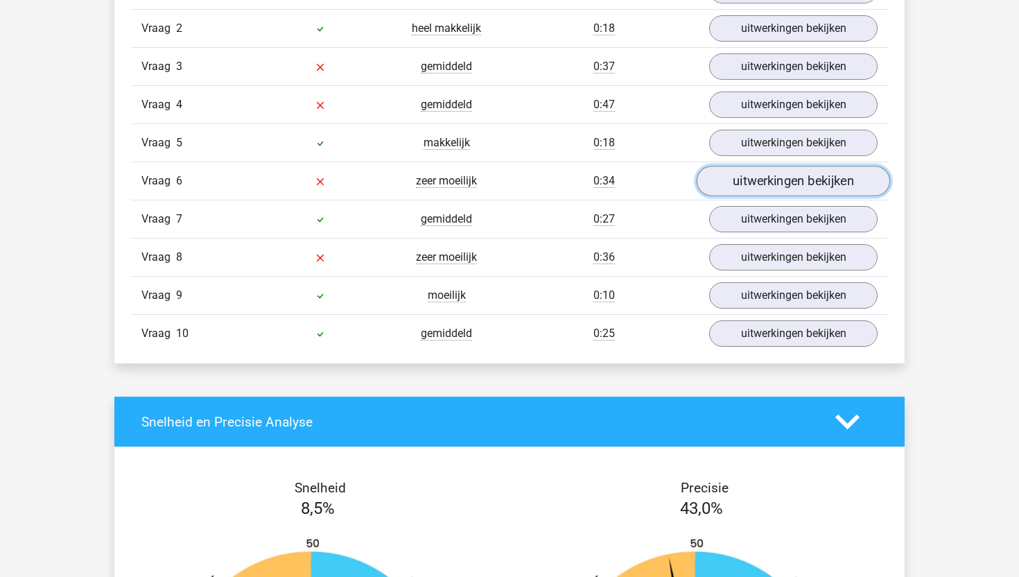
click at [786, 188] on link "uitwerkingen bekijken" at bounding box center [792, 181] width 193 height 30
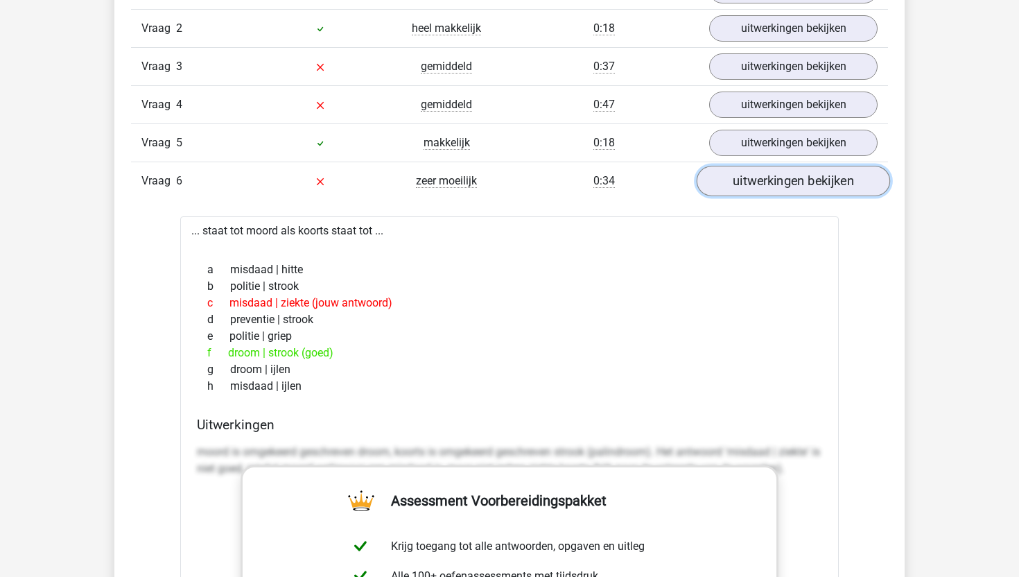
click at [797, 180] on link "uitwerkingen bekijken" at bounding box center [792, 181] width 193 height 30
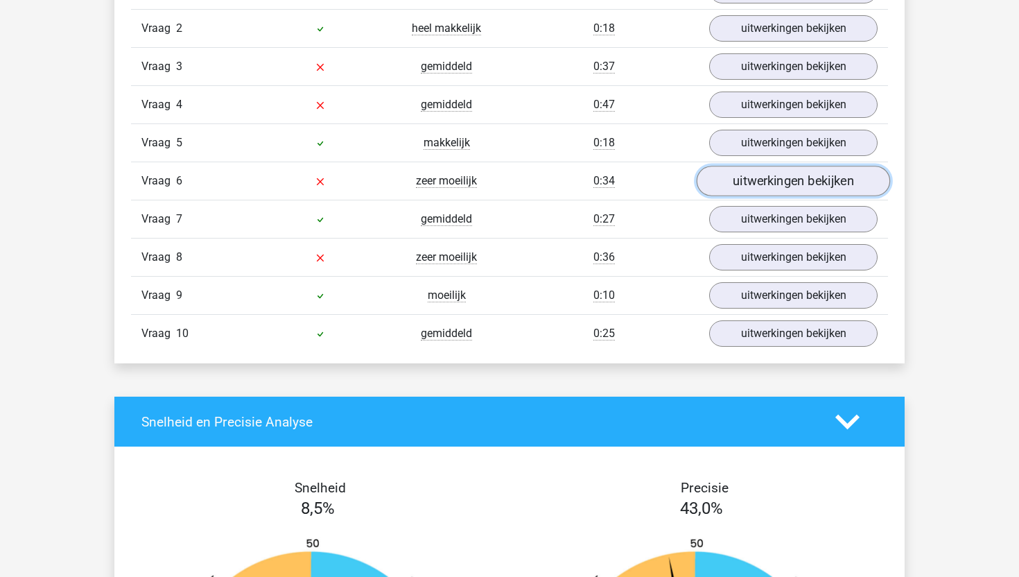
click at [797, 180] on link "uitwerkingen bekijken" at bounding box center [792, 181] width 193 height 30
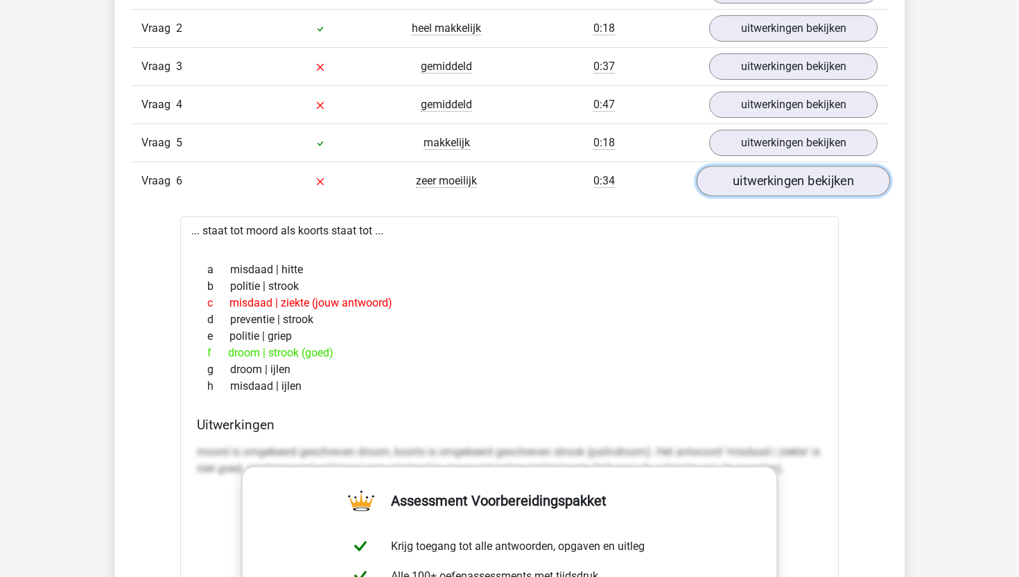
click at [797, 180] on link "uitwerkingen bekijken" at bounding box center [792, 181] width 193 height 30
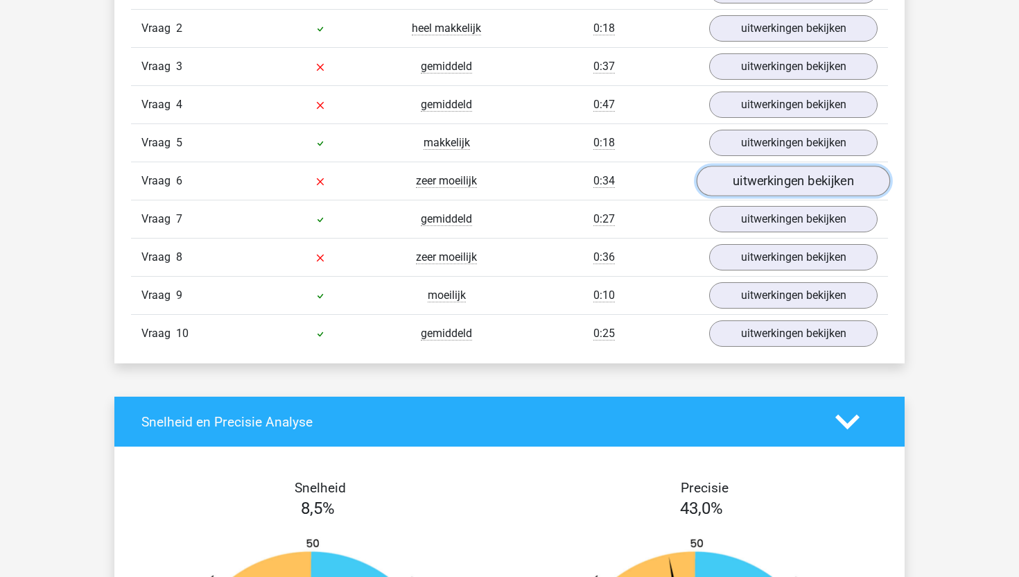
click at [797, 180] on link "uitwerkingen bekijken" at bounding box center [792, 181] width 193 height 30
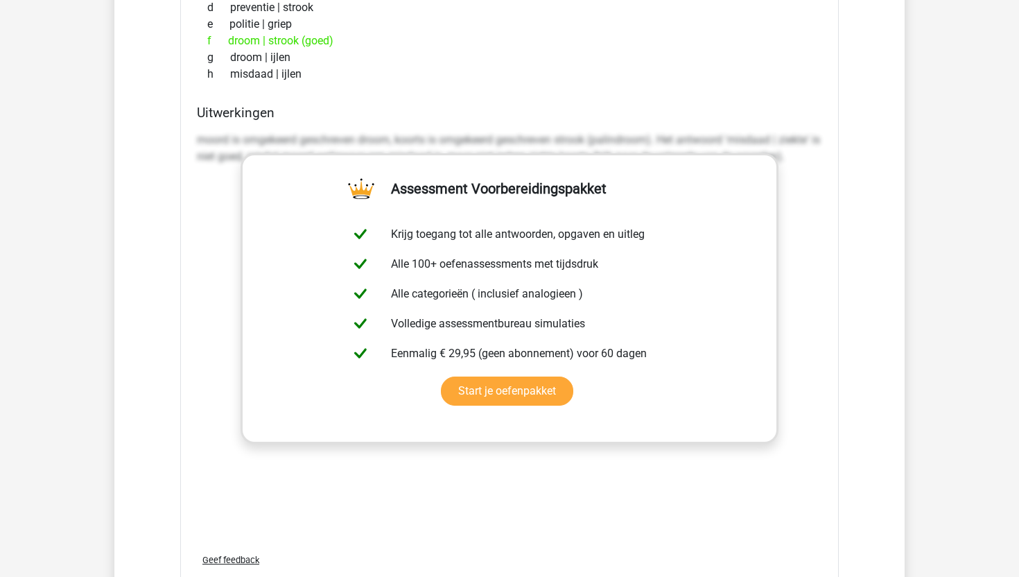
scroll to position [1752, 0]
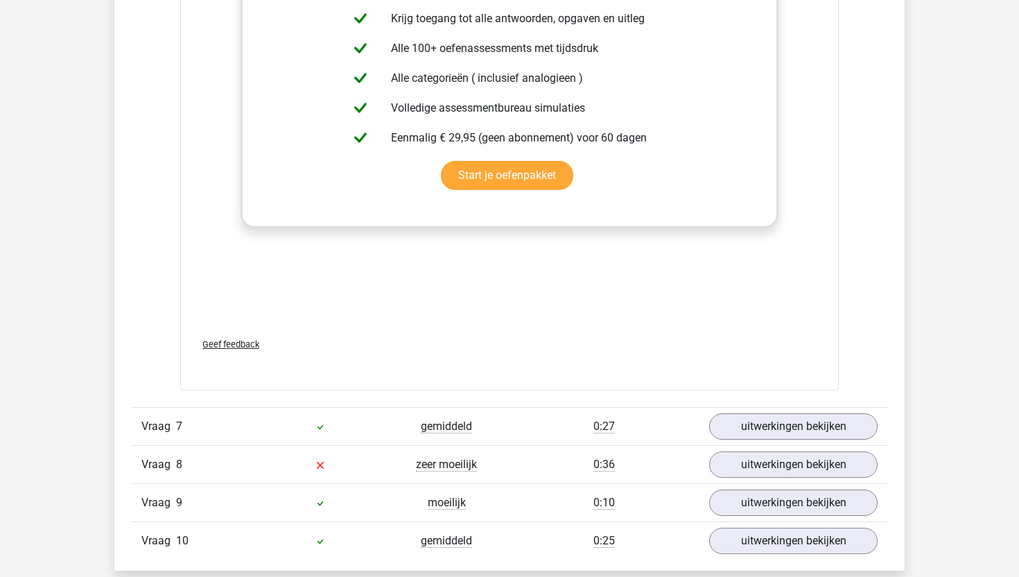
click at [226, 346] on span "Geef feedback" at bounding box center [230, 344] width 57 height 10
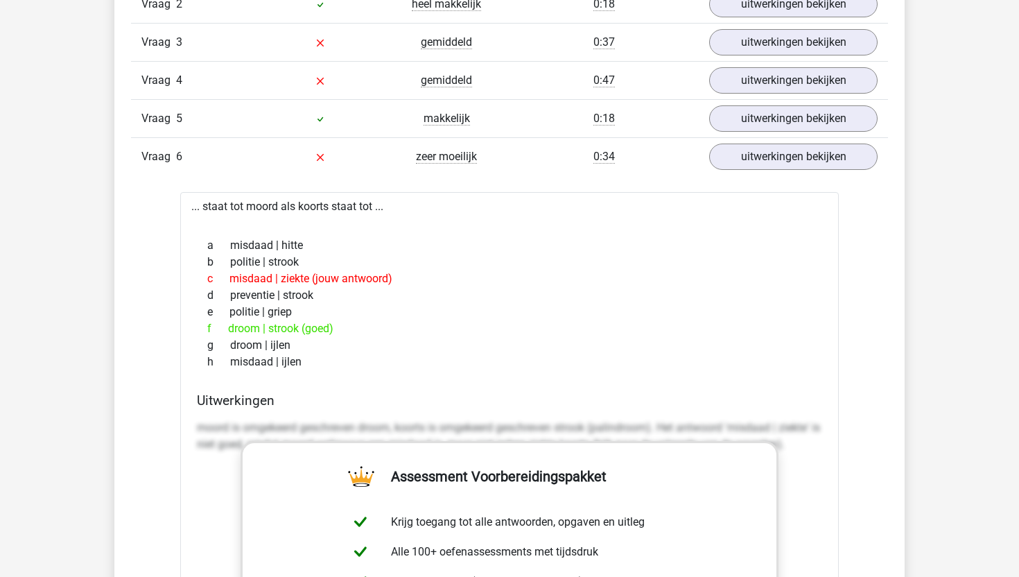
scroll to position [1244, 0]
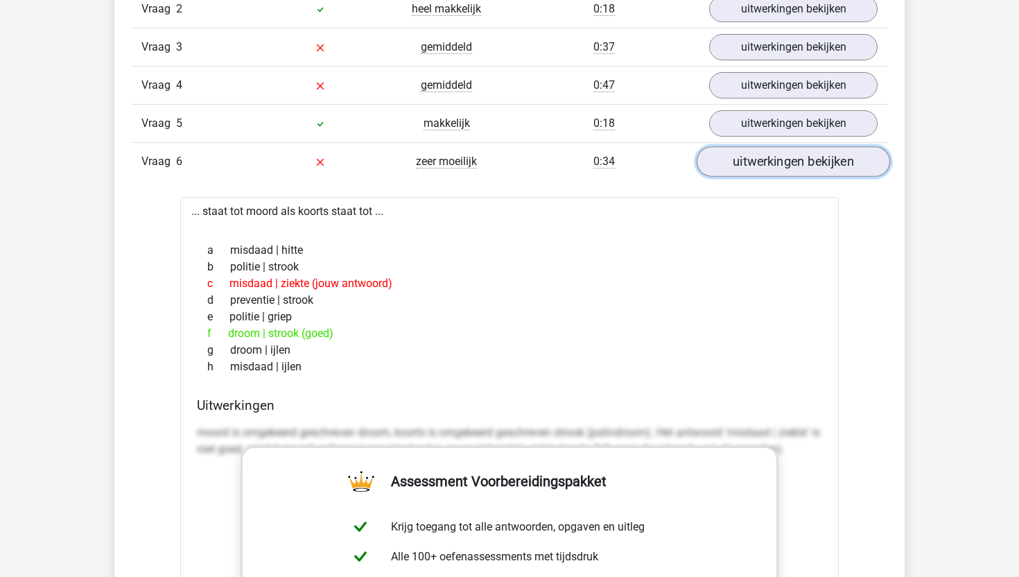
click at [760, 152] on link "uitwerkingen bekijken" at bounding box center [792, 161] width 193 height 30
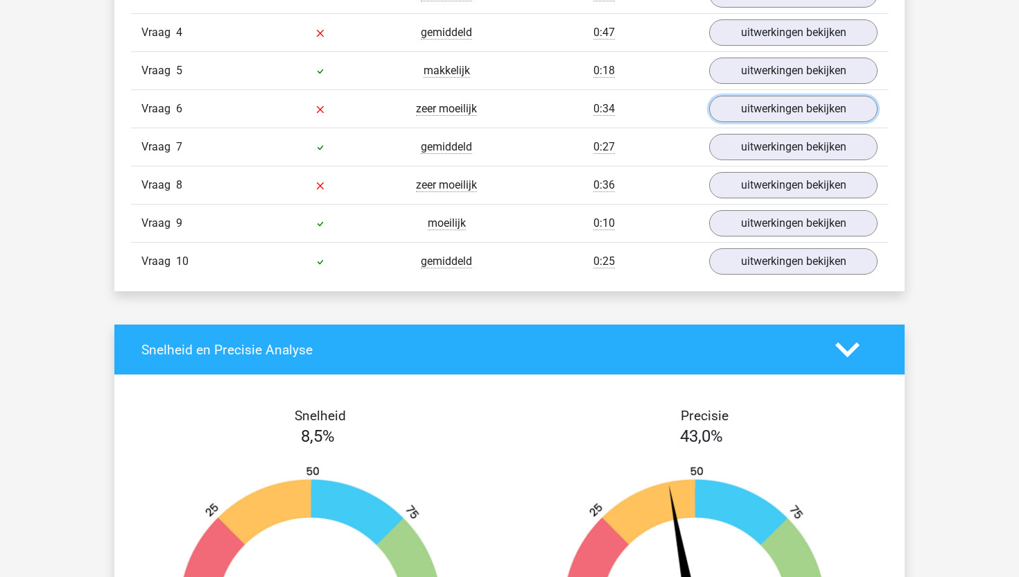
scroll to position [1321, 0]
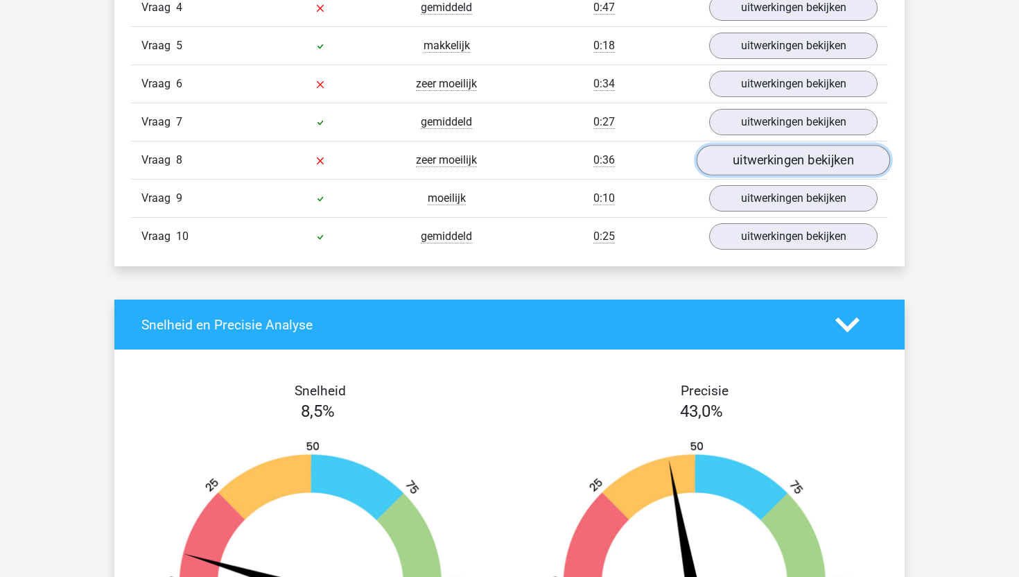
click at [786, 160] on link "uitwerkingen bekijken" at bounding box center [792, 160] width 193 height 30
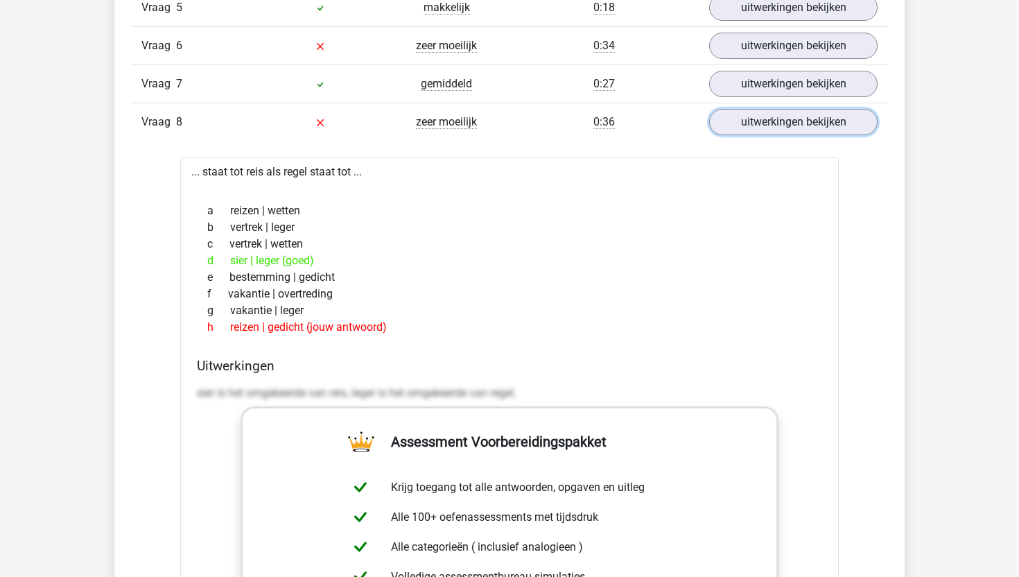
scroll to position [1418, 0]
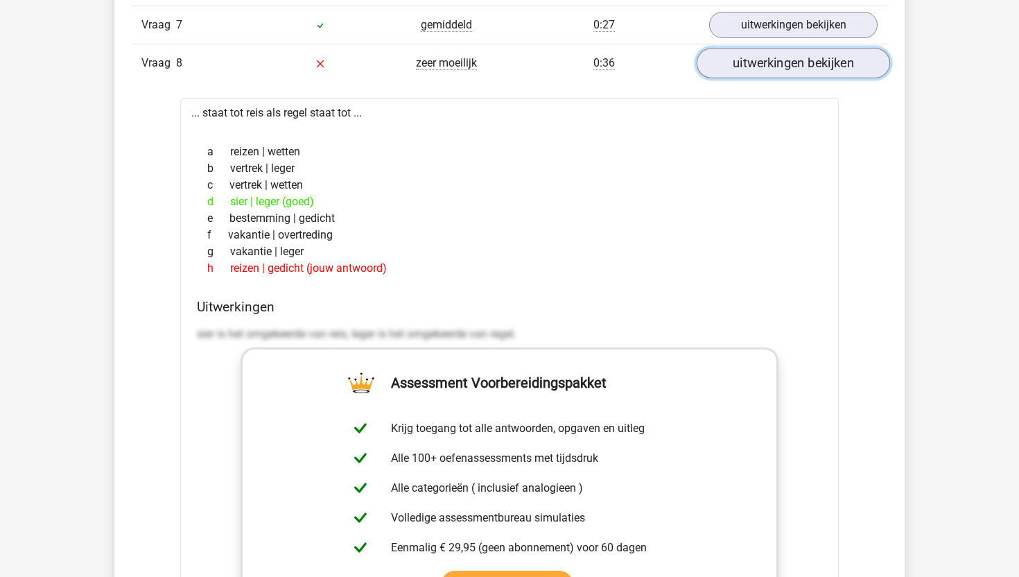
click at [773, 58] on link "uitwerkingen bekijken" at bounding box center [792, 63] width 193 height 30
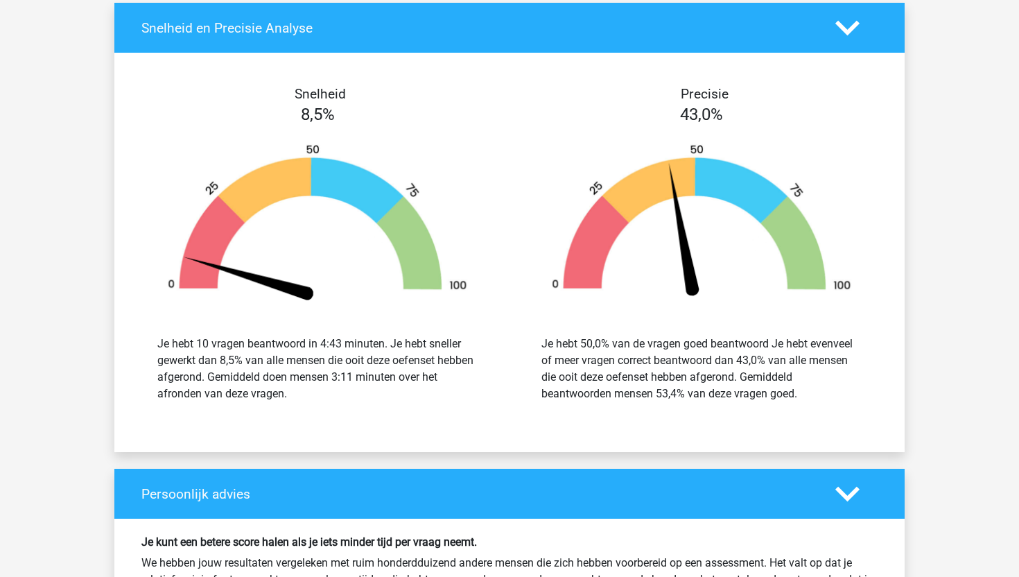
scroll to position [1622, 0]
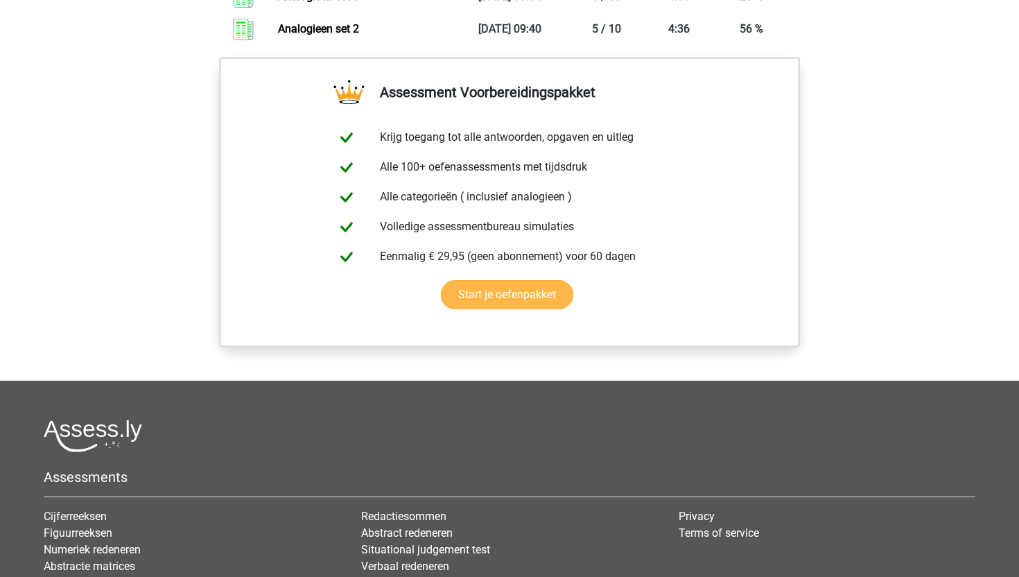
scroll to position [1028, 0]
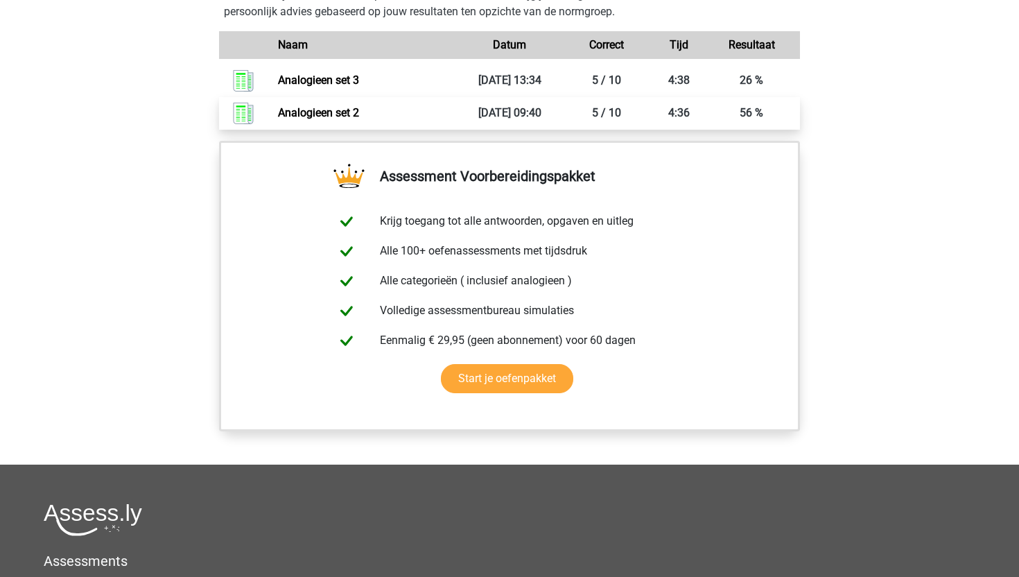
click at [359, 114] on link "Analogieen set 2" at bounding box center [318, 112] width 81 height 13
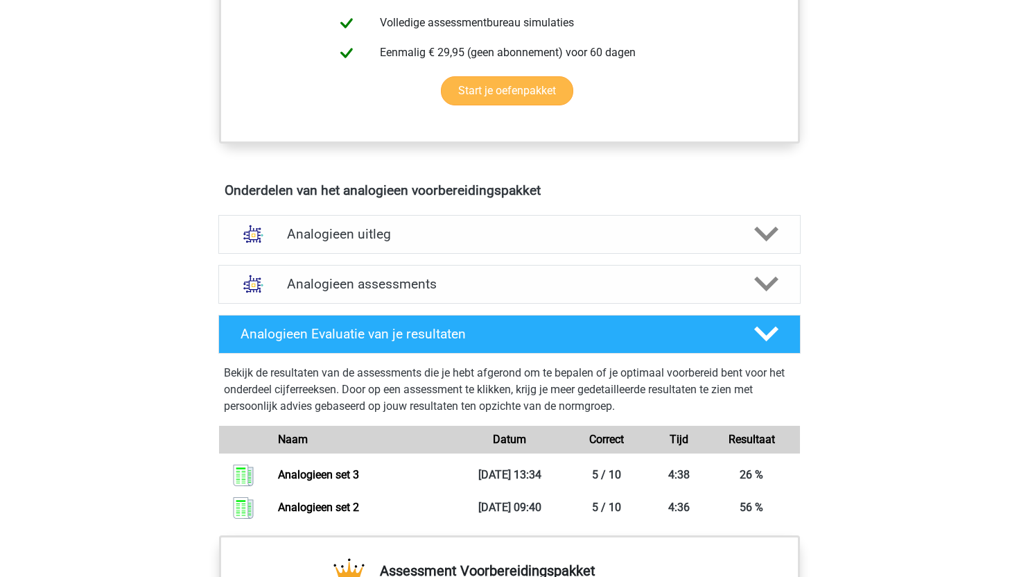
scroll to position [647, 0]
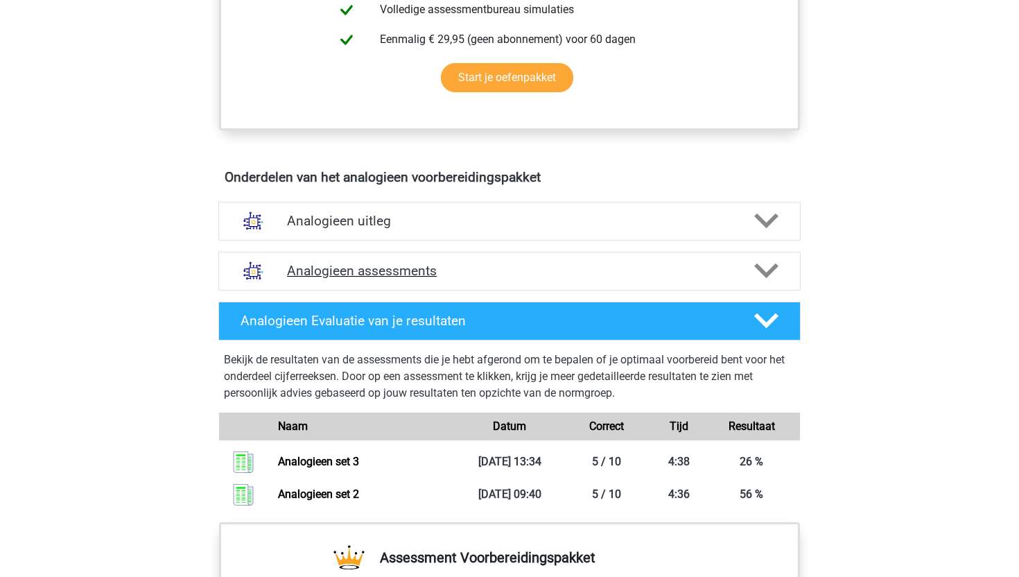
click at [406, 265] on h4 "Analogieen assessments" at bounding box center [509, 271] width 445 height 16
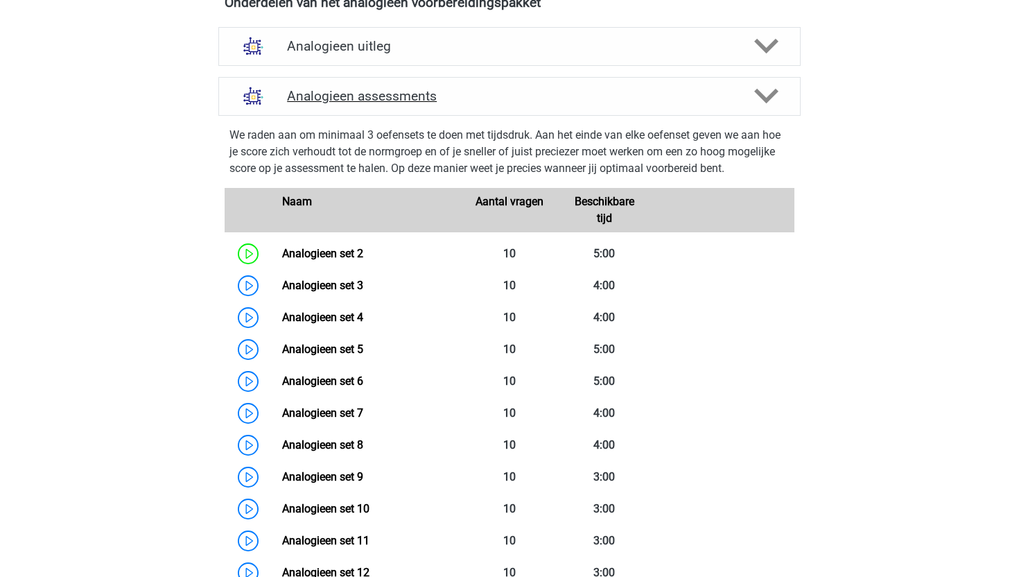
scroll to position [819, 0]
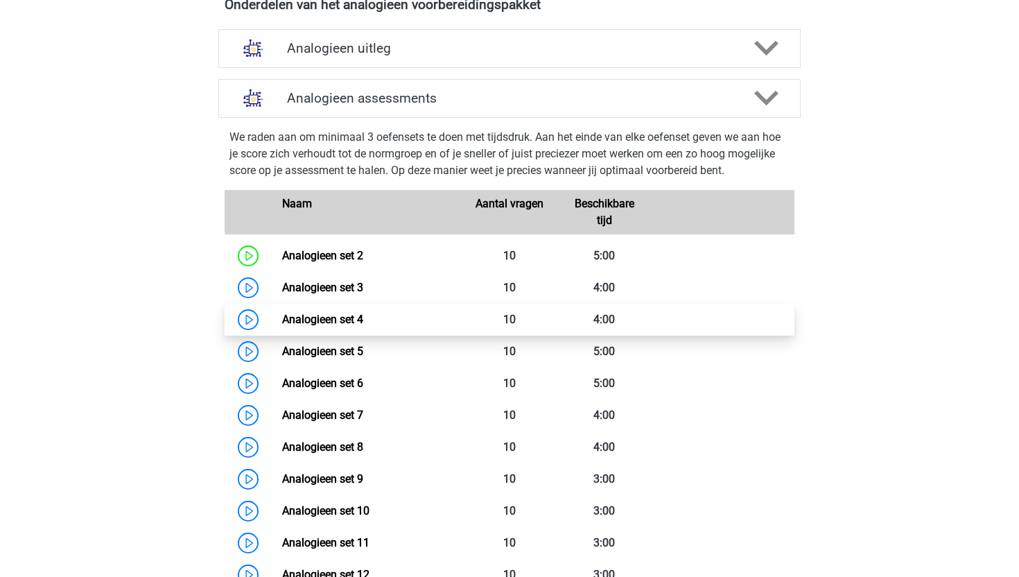
click at [320, 315] on link "Analogieen set 4" at bounding box center [322, 319] width 81 height 13
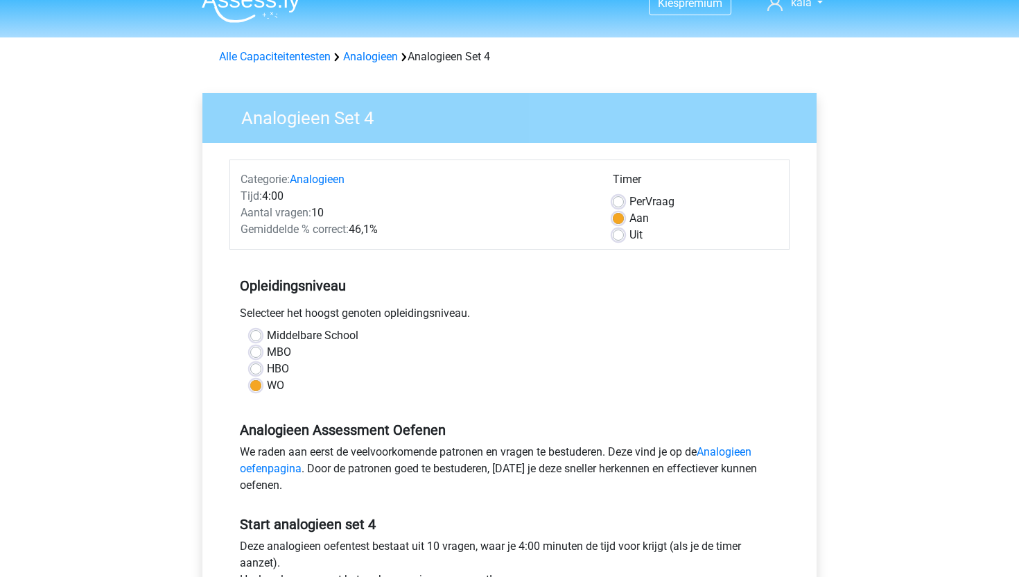
scroll to position [22, 0]
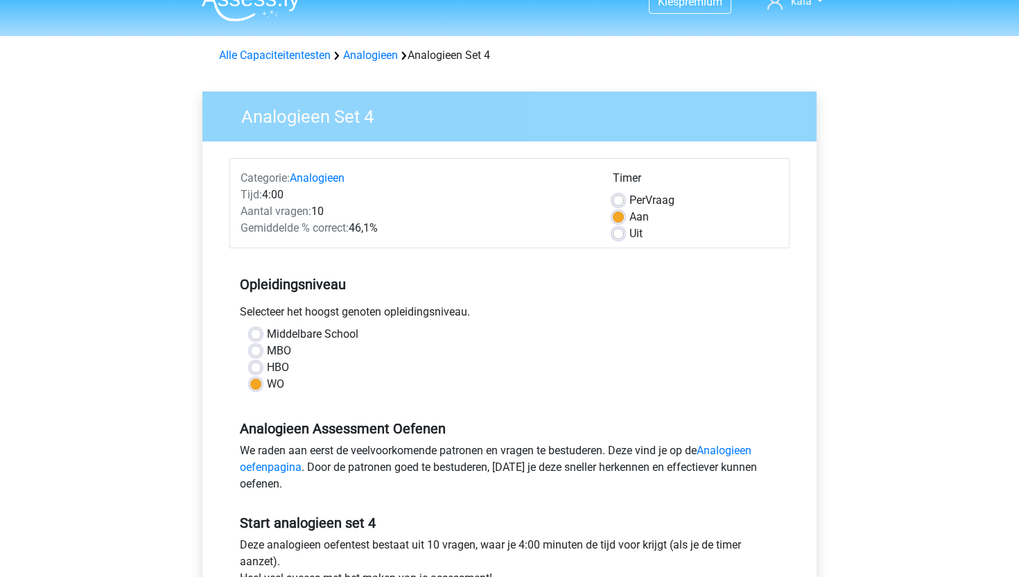
click at [650, 196] on label "Per Vraag" at bounding box center [651, 200] width 45 height 17
click at [624, 196] on input "Per Vraag" at bounding box center [618, 199] width 11 height 14
radio input "true"
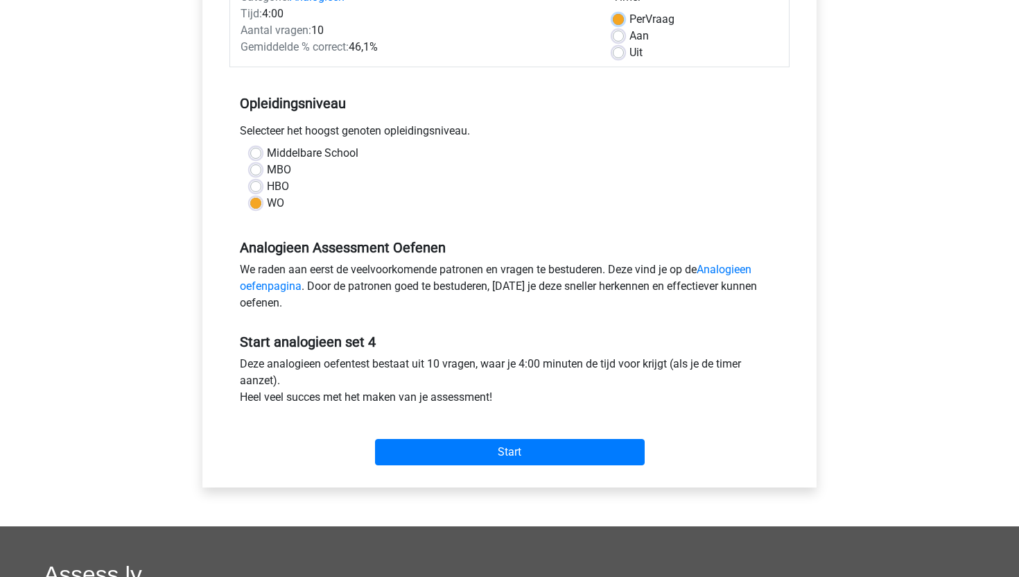
scroll to position [224, 0]
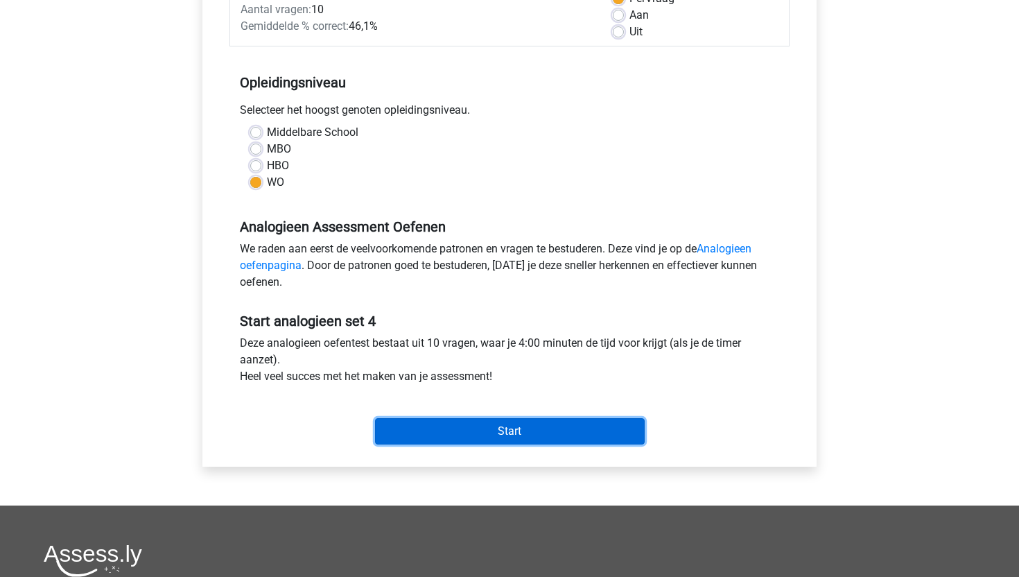
click at [455, 436] on input "Start" at bounding box center [510, 431] width 270 height 26
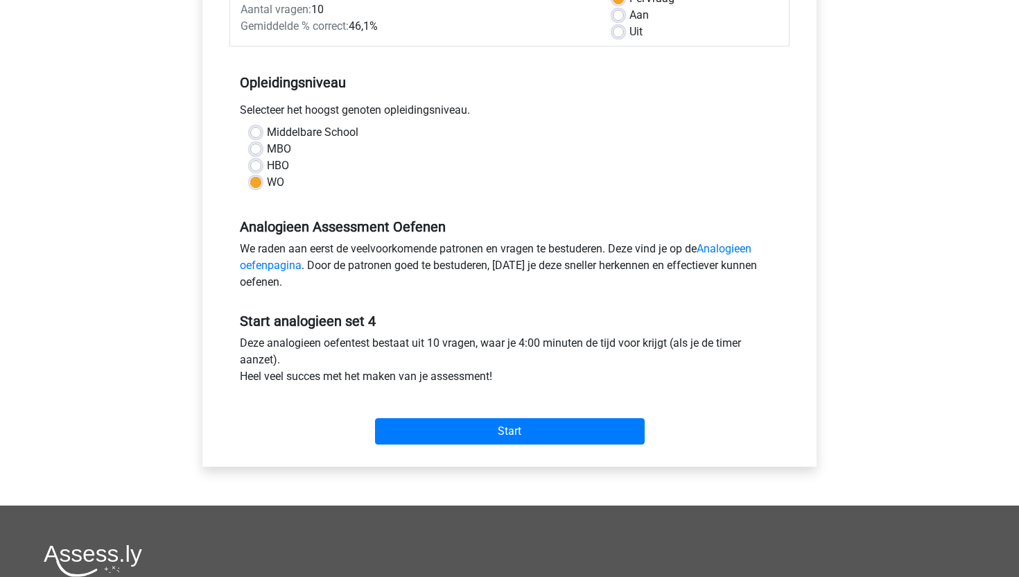
scroll to position [0, 0]
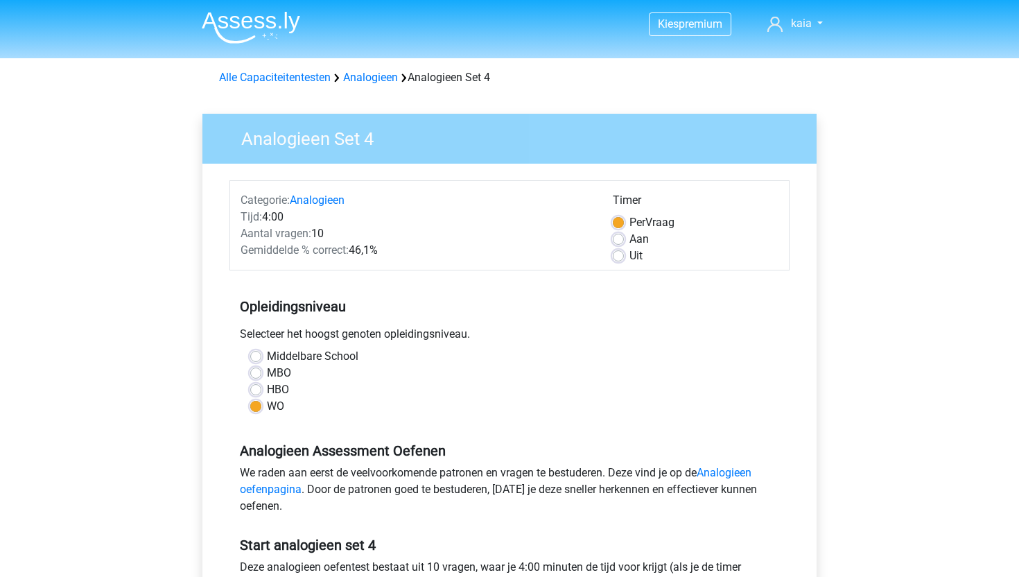
click at [264, 12] on img at bounding box center [251, 27] width 98 height 33
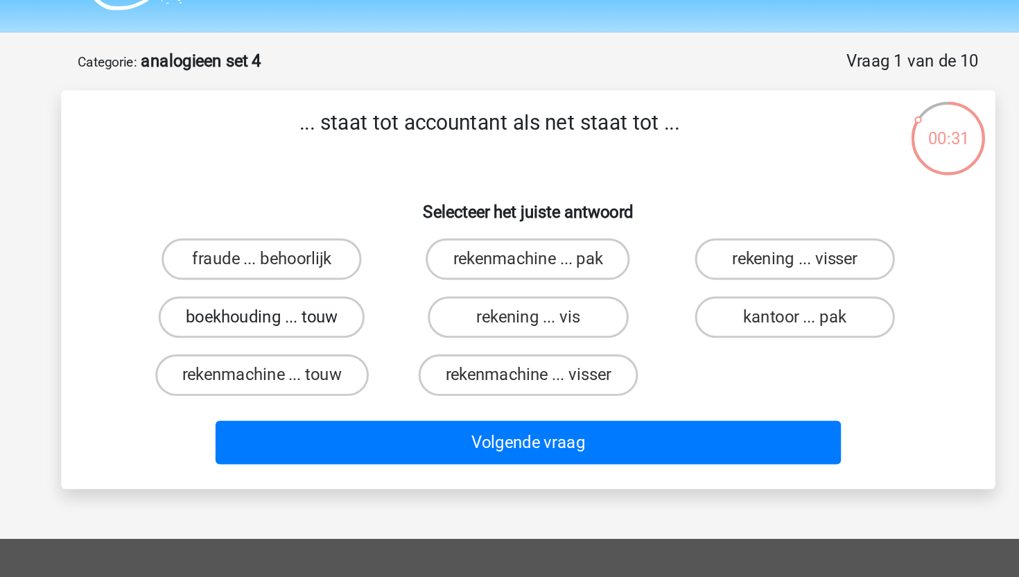
click at [344, 250] on label "boekhouding ... touw" at bounding box center [331, 249] width 138 height 28
click at [340, 250] on input "boekhouding ... touw" at bounding box center [335, 253] width 9 height 9
radio input "true"
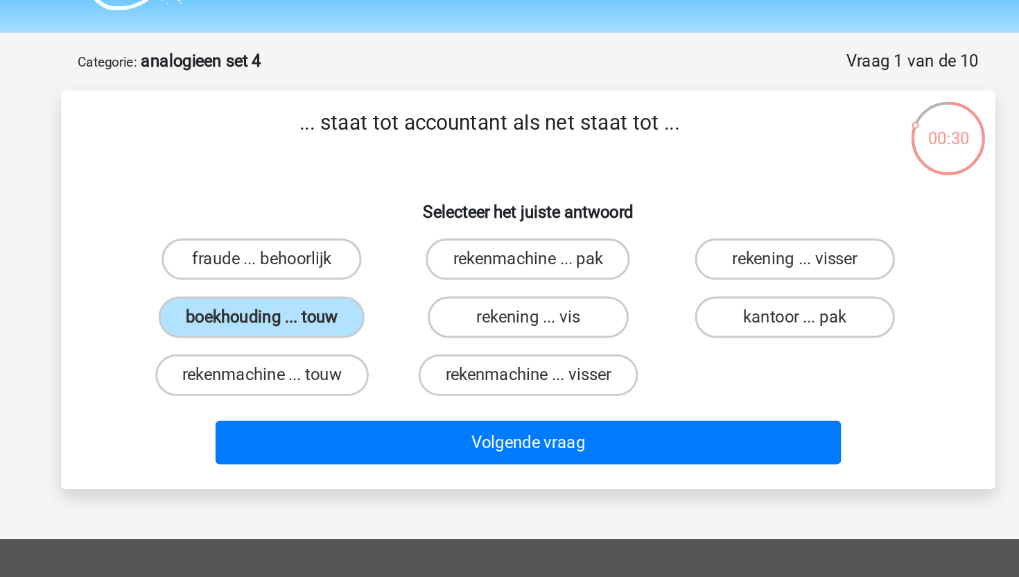
click at [360, 148] on p "... staat tot accountant als net staat tot ..." at bounding box center [483, 129] width 529 height 42
click at [473, 297] on label "rekenmachine ... visser" at bounding box center [509, 288] width 147 height 28
click at [509, 297] on input "rekenmachine ... visser" at bounding box center [513, 292] width 9 height 9
radio input "true"
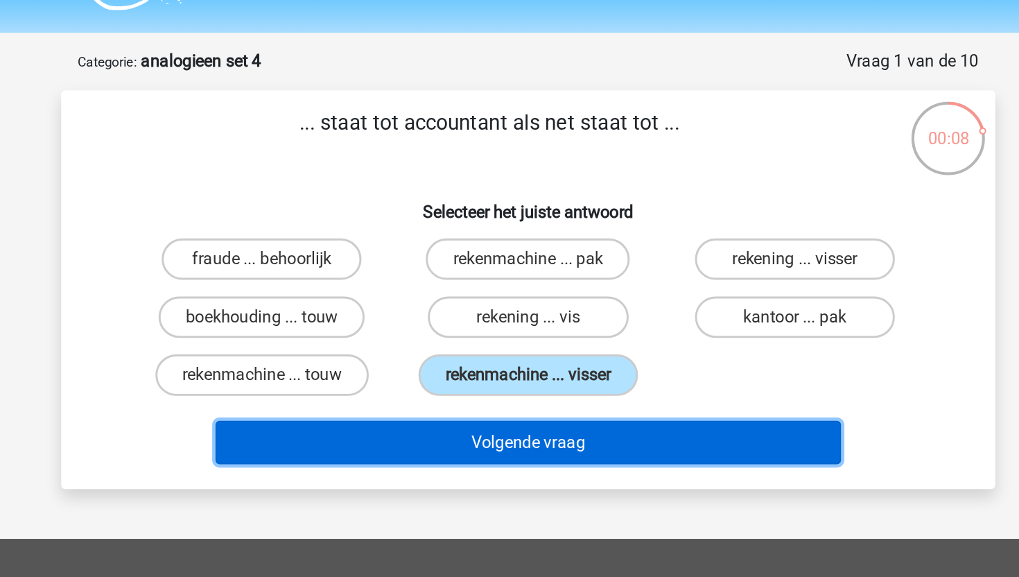
click at [472, 339] on button "Volgende vraag" at bounding box center [509, 332] width 419 height 29
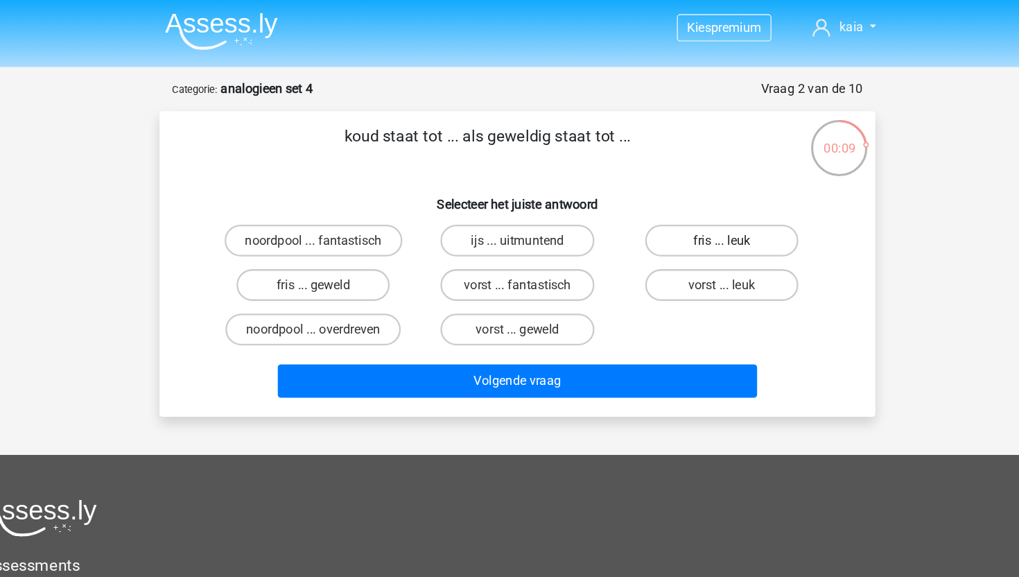
click at [685, 213] on label "fris ... leuk" at bounding box center [688, 210] width 134 height 28
click at [687, 213] on input "fris ... leuk" at bounding box center [691, 214] width 9 height 9
radio input "true"
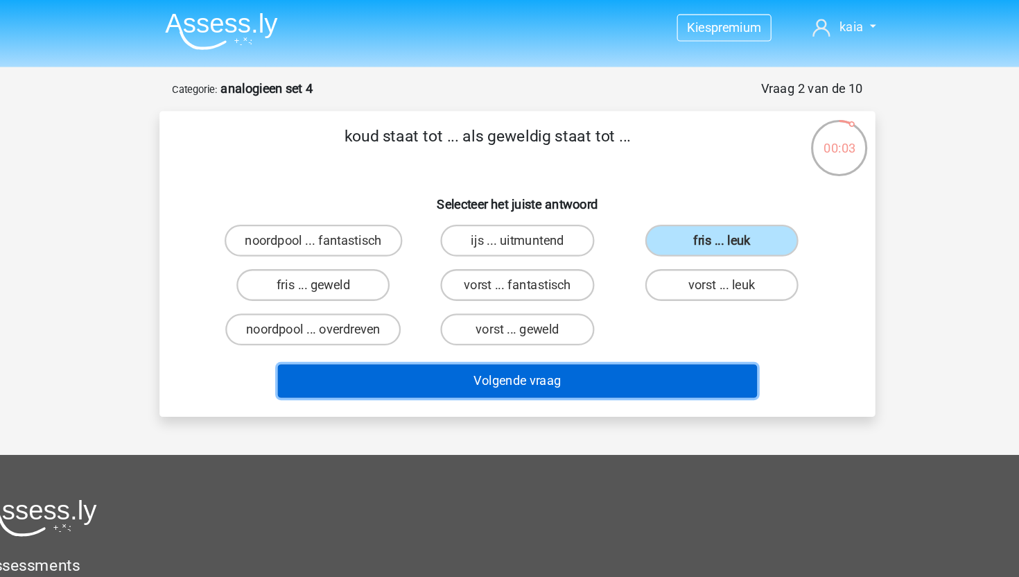
click at [630, 338] on button "Volgende vraag" at bounding box center [509, 332] width 419 height 29
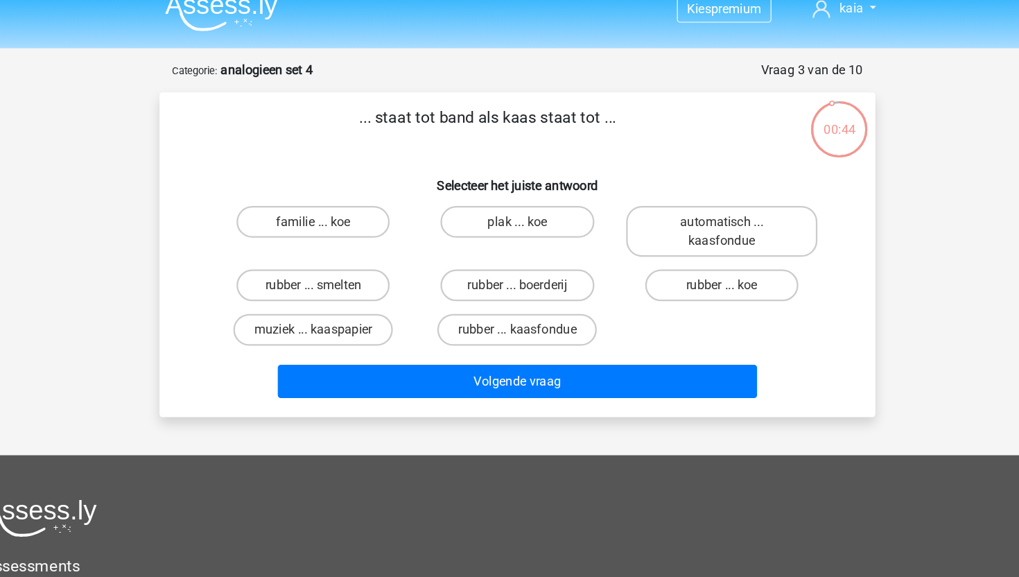
drag, startPoint x: 383, startPoint y: 120, endPoint x: 457, endPoint y: 120, distance: 74.1
click at [457, 120] on p "... staat tot band als kaas staat tot ..." at bounding box center [483, 129] width 529 height 42
click at [466, 122] on p "... staat tot band als kaas staat tot ..." at bounding box center [483, 129] width 529 height 42
click at [673, 259] on label "rubber ... koe" at bounding box center [688, 266] width 134 height 28
click at [687, 265] on input "rubber ... koe" at bounding box center [691, 269] width 9 height 9
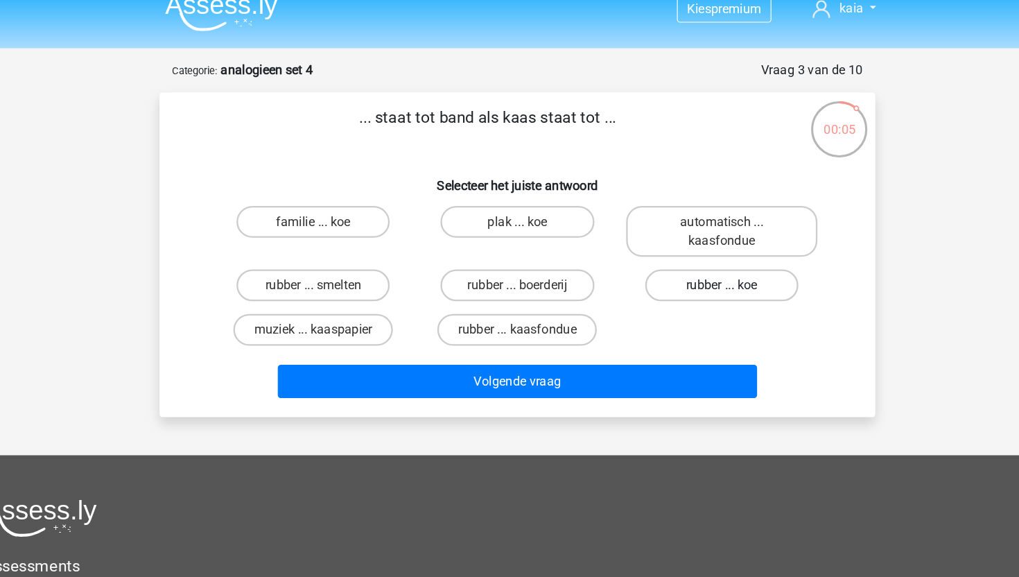
radio input "true"
click at [550, 315] on label "rubber ... kaasfondue" at bounding box center [508, 304] width 139 height 28
click at [518, 313] on input "rubber ... kaasfondue" at bounding box center [513, 308] width 9 height 9
radio input "true"
click at [545, 261] on label "rubber ... boerderij" at bounding box center [509, 266] width 134 height 28
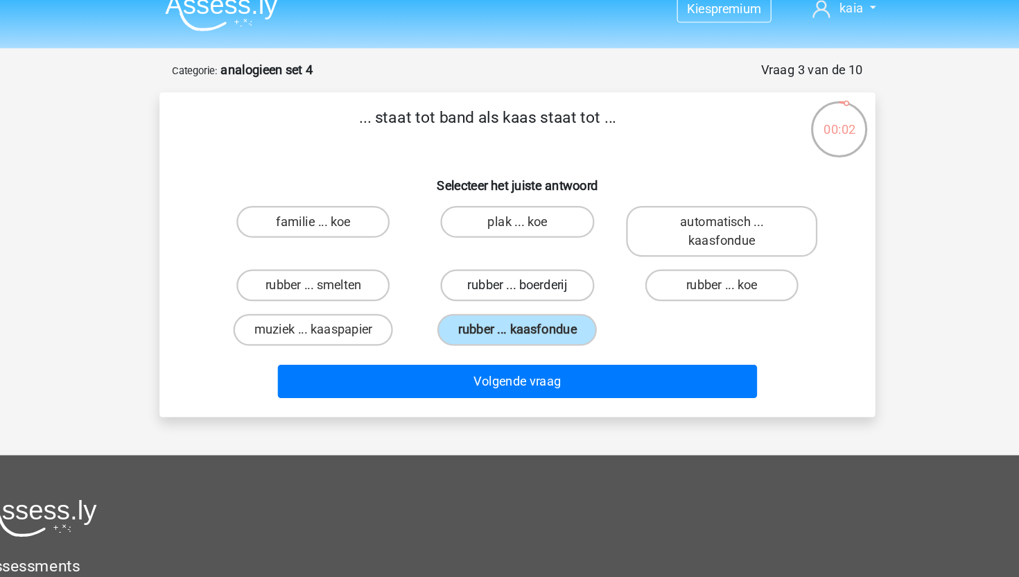
click at [518, 265] on input "rubber ... boerderij" at bounding box center [513, 269] width 9 height 9
radio input "true"
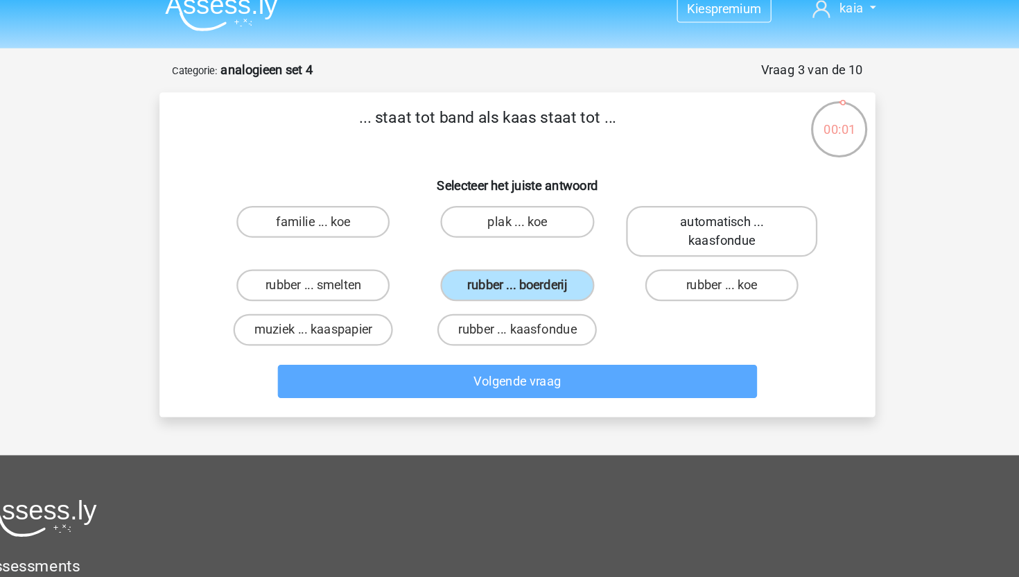
click at [651, 234] on label "automatisch ... kaasfondue" at bounding box center [687, 218] width 167 height 44
click at [687, 219] on input "automatisch ... kaasfondue" at bounding box center [691, 214] width 9 height 9
radio input "true"
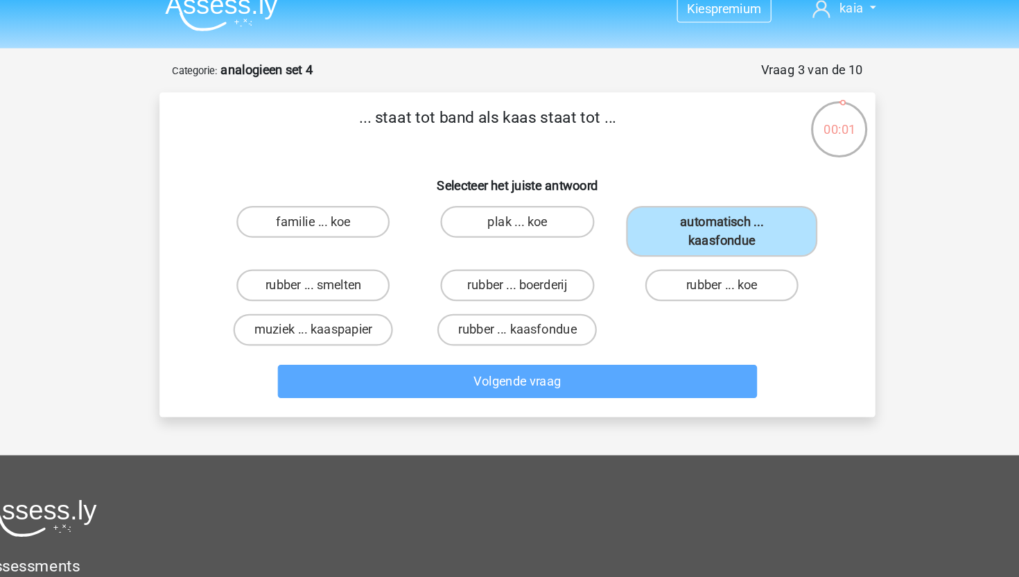
click at [594, 370] on div "... staat tot band als kaas staat tot ... Selecteer het juiste antwoord familie…" at bounding box center [509, 238] width 625 height 283
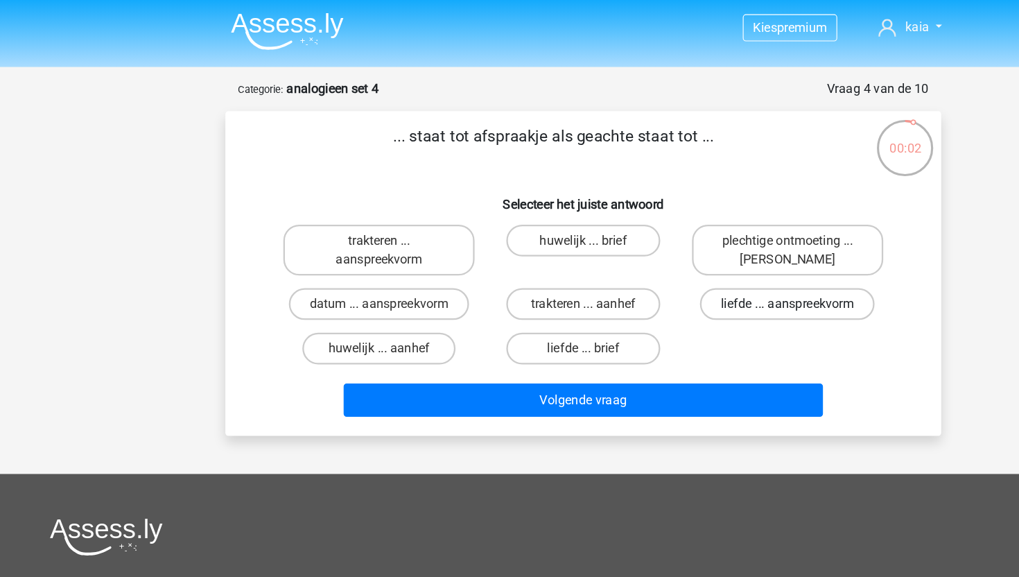
click at [638, 266] on label "liefde ... aanspreekvorm" at bounding box center [687, 266] width 152 height 28
click at [687, 266] on input "liefde ... aanspreekvorm" at bounding box center [691, 269] width 9 height 9
radio input "true"
